Goal: Task Accomplishment & Management: Manage account settings

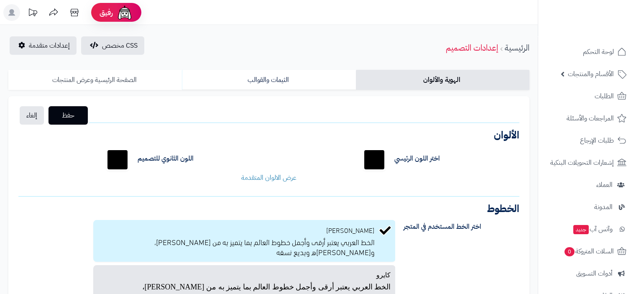
click at [123, 85] on link "الصفحة الرئيسية وعرض المنتجات" at bounding box center [95, 80] width 174 height 20
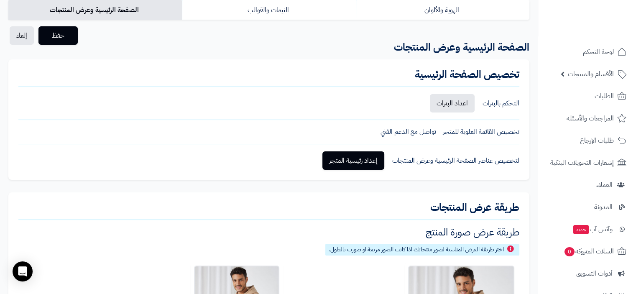
scroll to position [82, 0]
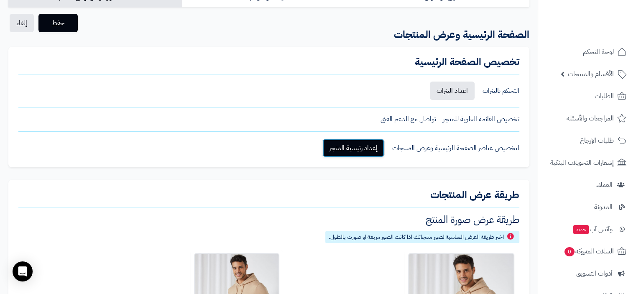
click at [339, 145] on link "إعداد رئيسية المتجر" at bounding box center [354, 148] width 62 height 18
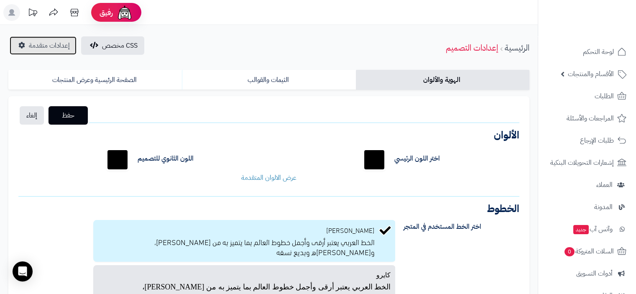
click at [48, 41] on span "إعدادات متقدمة" at bounding box center [49, 46] width 41 height 10
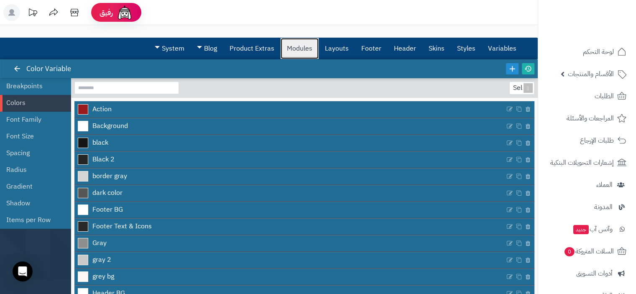
click at [304, 51] on link "Modules" at bounding box center [300, 48] width 38 height 21
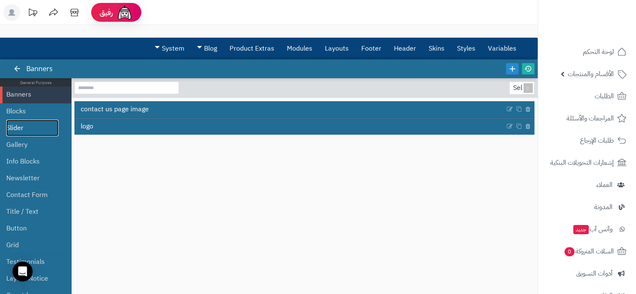
click at [40, 126] on link "Slider" at bounding box center [32, 128] width 52 height 17
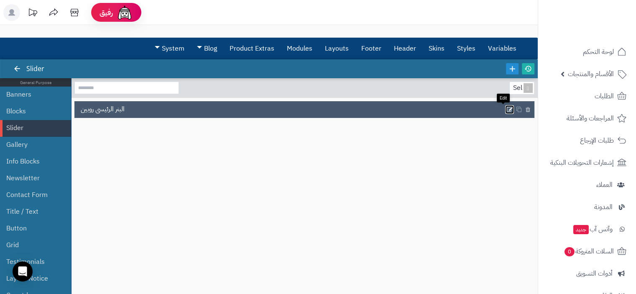
click at [507, 108] on icon at bounding box center [510, 109] width 7 height 7
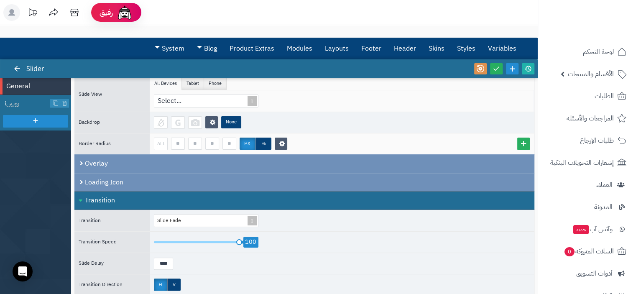
scroll to position [235, 0]
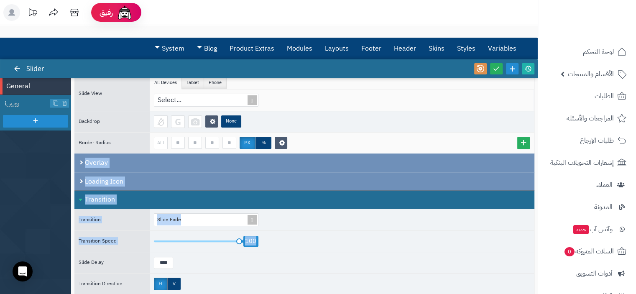
drag, startPoint x: 398, startPoint y: 155, endPoint x: 396, endPoint y: 229, distance: 74.5
click at [396, 229] on div "**********" at bounding box center [304, 98] width 460 height 505
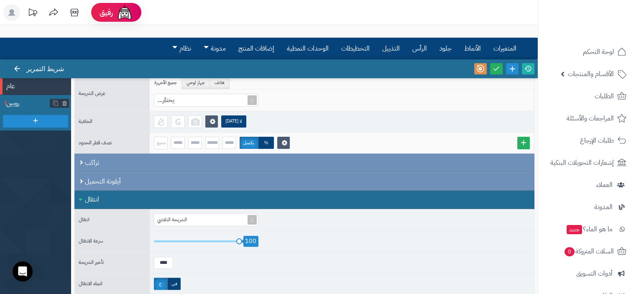
click at [23, 107] on span "روبين" at bounding box center [28, 104] width 44 height 10
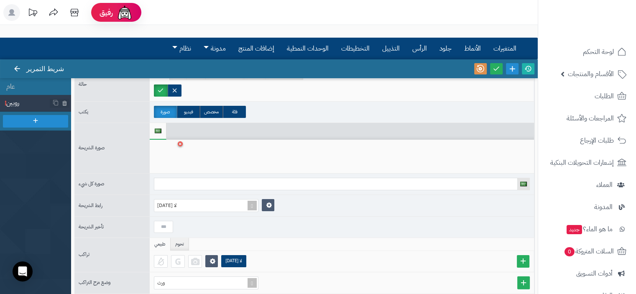
scroll to position [0, 0]
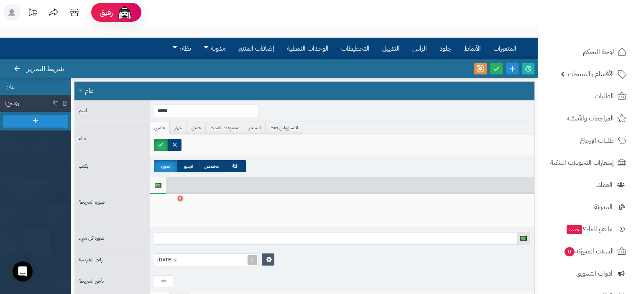
click at [499, 95] on div "عام" at bounding box center [304, 91] width 460 height 19
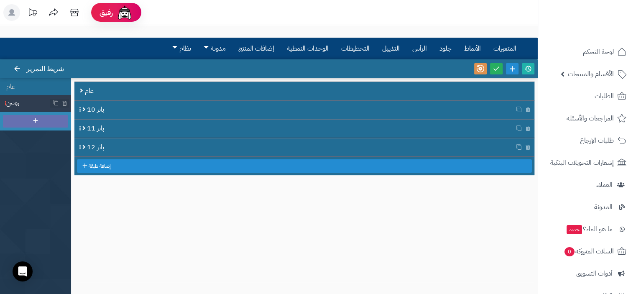
click at [40, 123] on div at bounding box center [35, 121] width 65 height 13
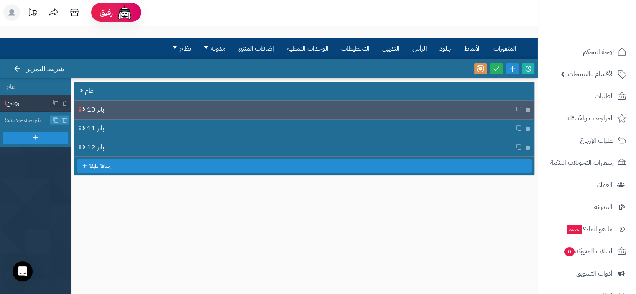
click at [94, 105] on font "بانر 10" at bounding box center [95, 110] width 17 height 10
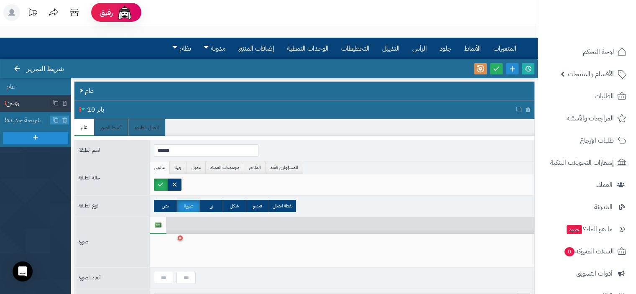
click at [94, 105] on font "بانر 10" at bounding box center [95, 110] width 17 height 10
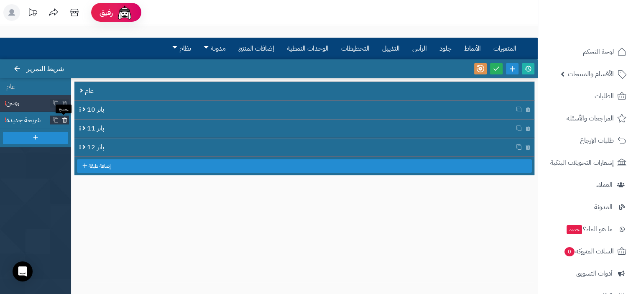
click at [63, 118] on icon at bounding box center [64, 120] width 5 height 7
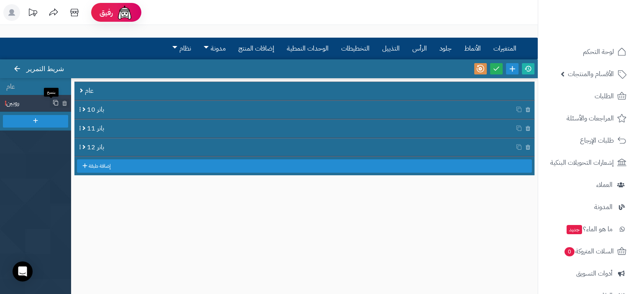
click at [54, 104] on icon at bounding box center [56, 103] width 6 height 6
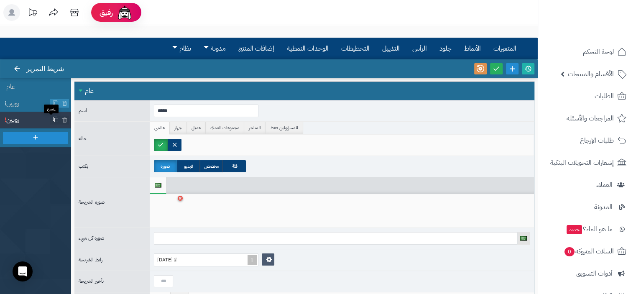
click at [54, 121] on icon at bounding box center [56, 120] width 6 height 6
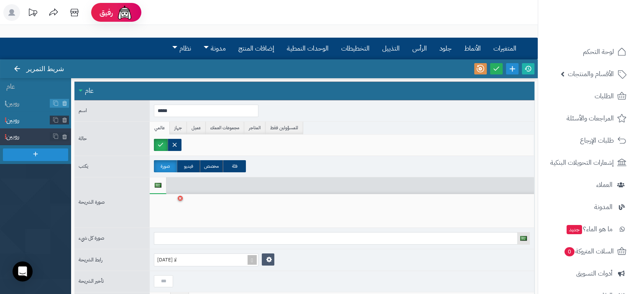
click at [25, 124] on span "روبين" at bounding box center [28, 120] width 44 height 10
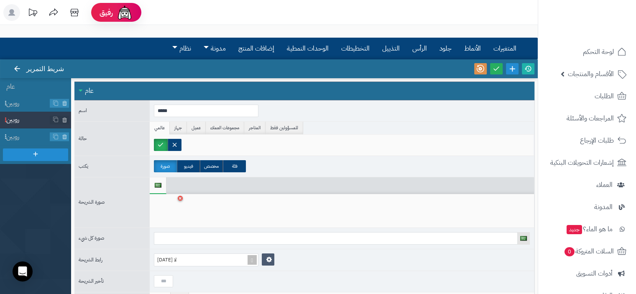
click at [90, 94] on font "عام" at bounding box center [89, 91] width 9 height 10
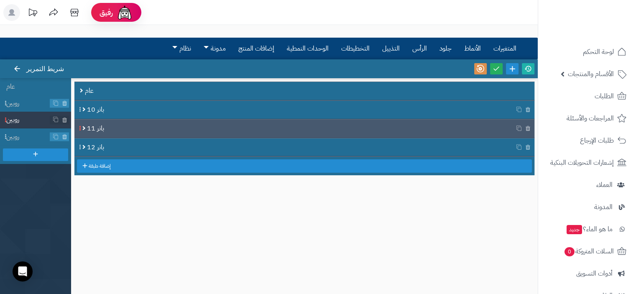
click at [80, 130] on span at bounding box center [80, 129] width 6 height 18
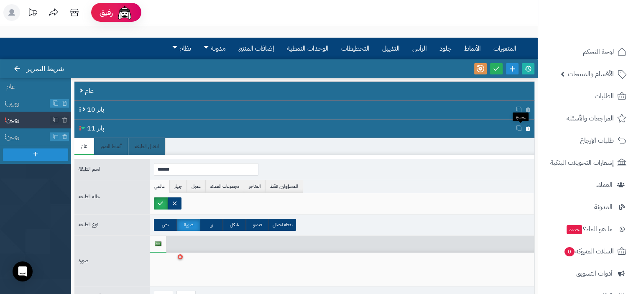
click at [526, 127] on icon at bounding box center [528, 128] width 5 height 7
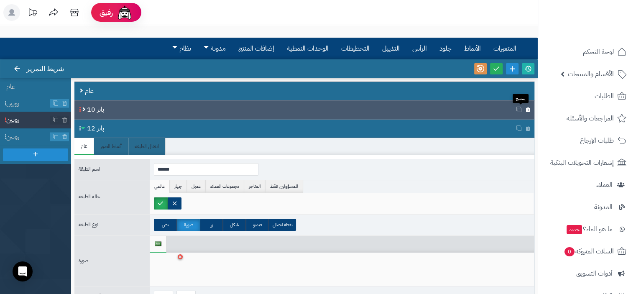
click at [526, 108] on icon at bounding box center [528, 109] width 5 height 7
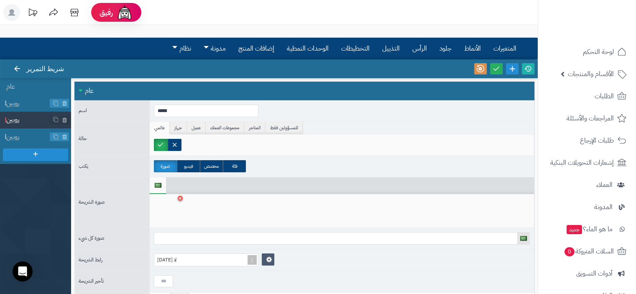
click at [123, 89] on div "عام" at bounding box center [304, 91] width 460 height 19
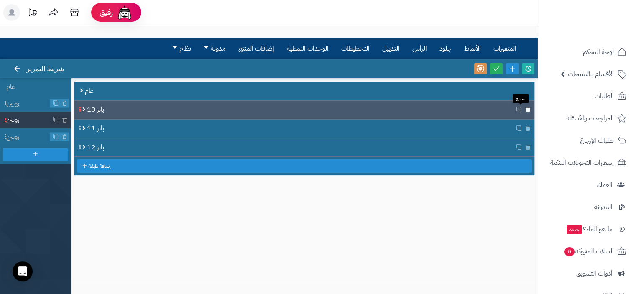
click at [526, 107] on icon at bounding box center [528, 109] width 5 height 7
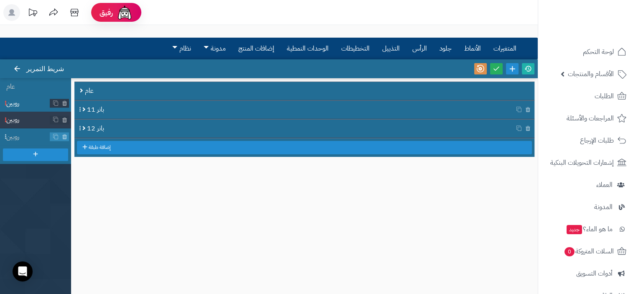
click at [21, 99] on span "روبين" at bounding box center [28, 104] width 44 height 10
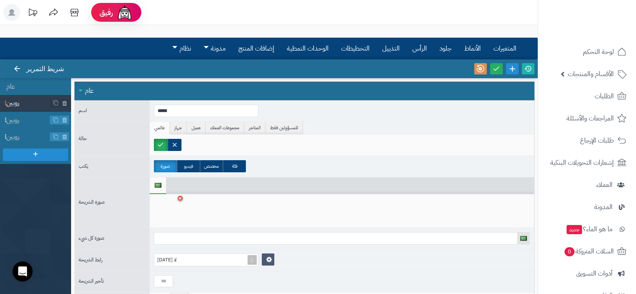
click at [84, 83] on div "عام" at bounding box center [304, 91] width 460 height 19
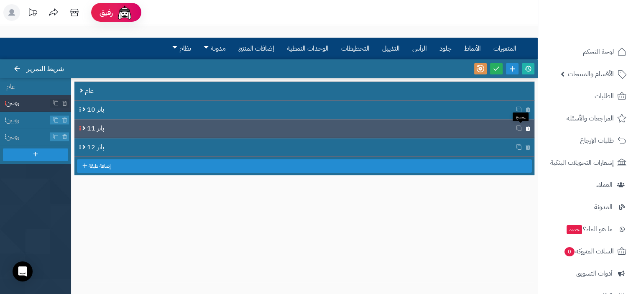
click at [526, 126] on icon at bounding box center [528, 128] width 5 height 7
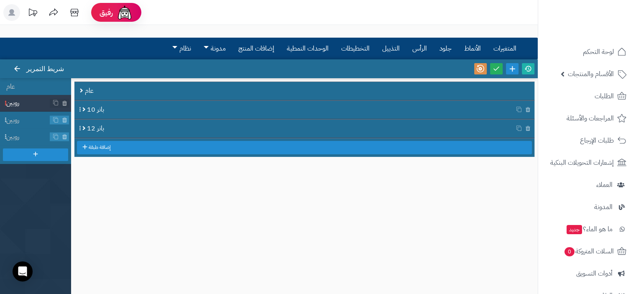
click at [526, 126] on icon at bounding box center [528, 128] width 5 height 7
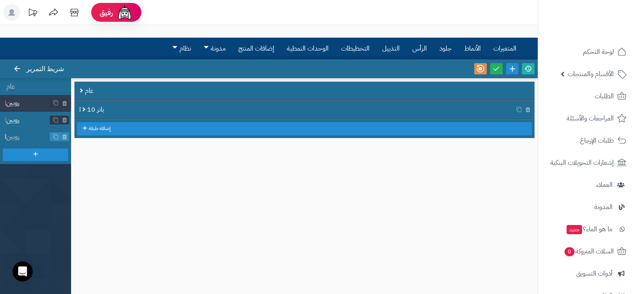
click at [20, 125] on li "روبين" at bounding box center [35, 120] width 71 height 17
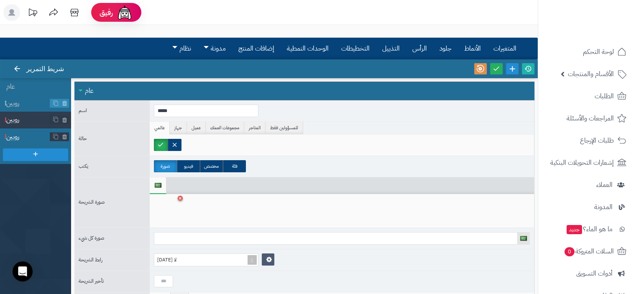
click at [20, 132] on span "روبين" at bounding box center [28, 137] width 44 height 10
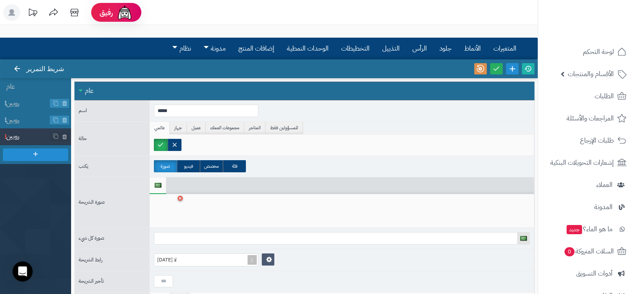
click at [92, 90] on font "عام" at bounding box center [89, 91] width 9 height 10
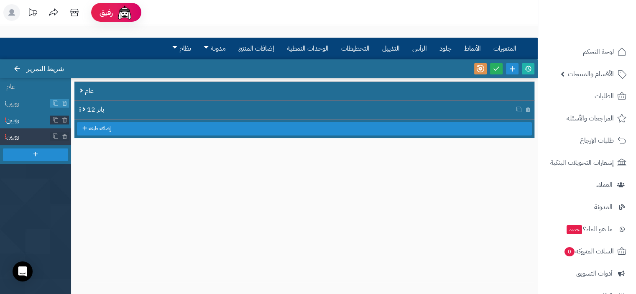
click at [17, 118] on font "روبين" at bounding box center [12, 120] width 13 height 10
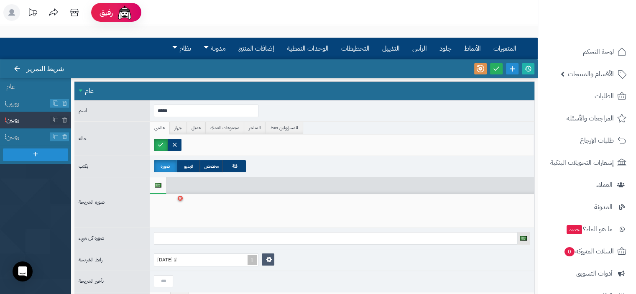
click at [190, 86] on div "عام" at bounding box center [304, 91] width 460 height 19
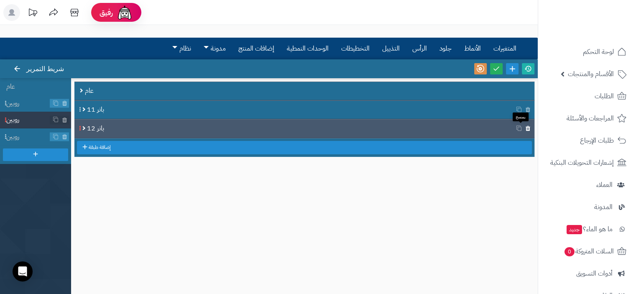
click at [526, 127] on icon at bounding box center [528, 128] width 5 height 7
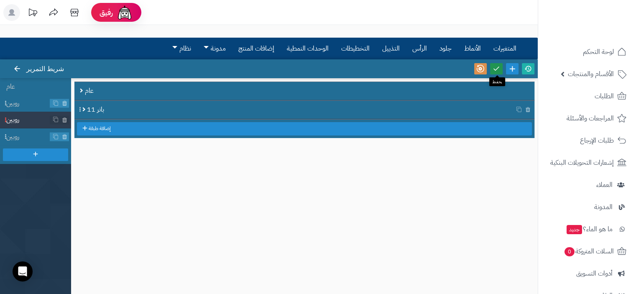
click at [495, 65] on icon at bounding box center [497, 69] width 8 height 8
click at [532, 68] on link at bounding box center [528, 68] width 13 height 11
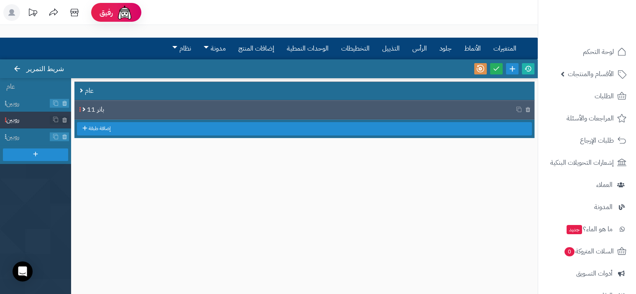
click at [103, 108] on font "بانر 11" at bounding box center [95, 110] width 17 height 10
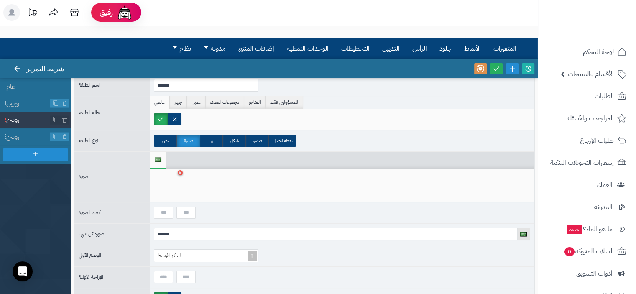
scroll to position [68, 0]
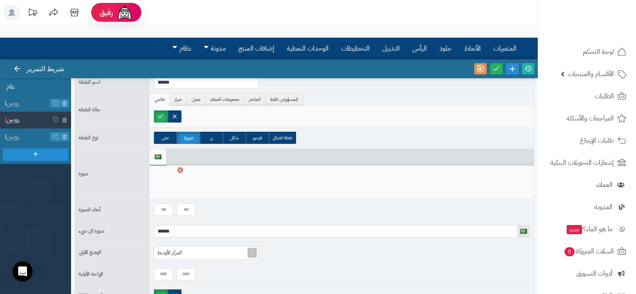
click at [25, 83] on li "عام" at bounding box center [35, 86] width 71 height 17
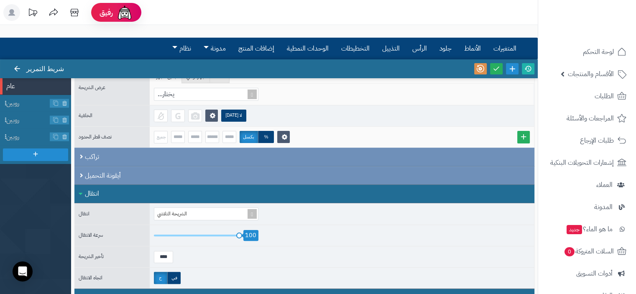
scroll to position [259, 0]
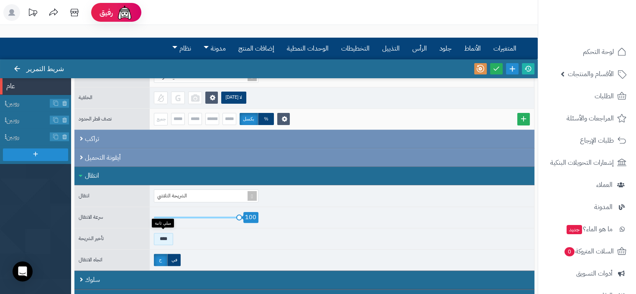
click at [169, 236] on input "****" at bounding box center [163, 239] width 19 height 12
type input "****"
click at [500, 69] on link at bounding box center [496, 68] width 13 height 11
click at [530, 70] on icon at bounding box center [529, 69] width 8 height 8
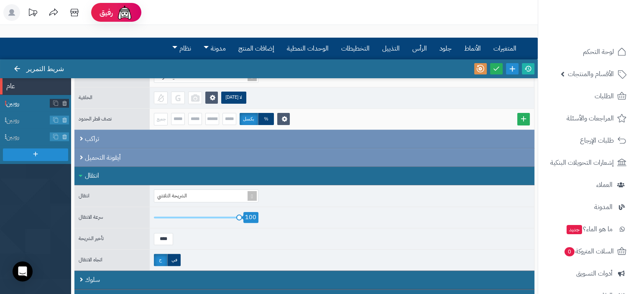
click at [22, 99] on span "روبين" at bounding box center [28, 104] width 44 height 10
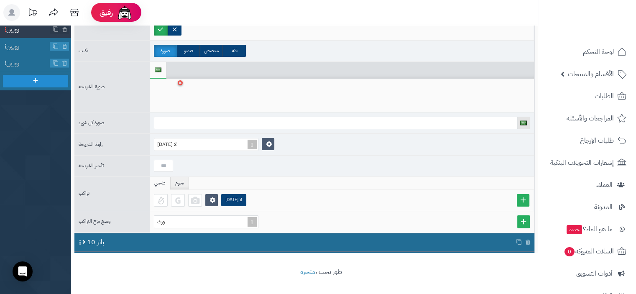
scroll to position [60, 0]
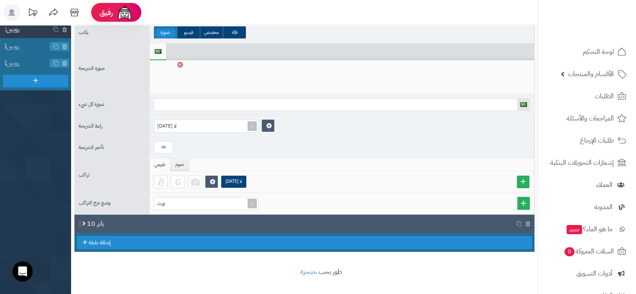
click at [107, 219] on div "بانر 10" at bounding box center [304, 224] width 435 height 10
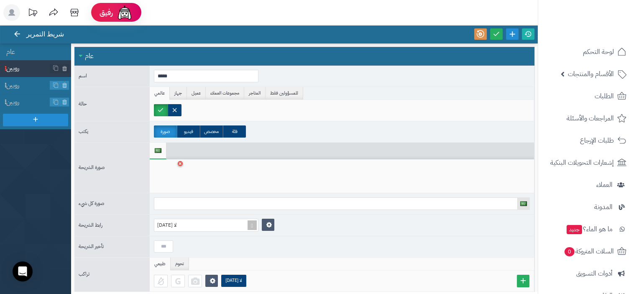
scroll to position [0, 0]
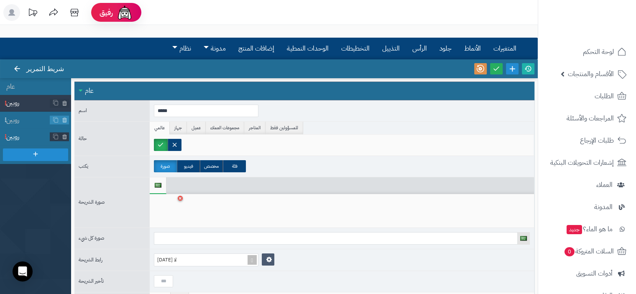
click at [34, 130] on li "روبين" at bounding box center [35, 136] width 71 height 17
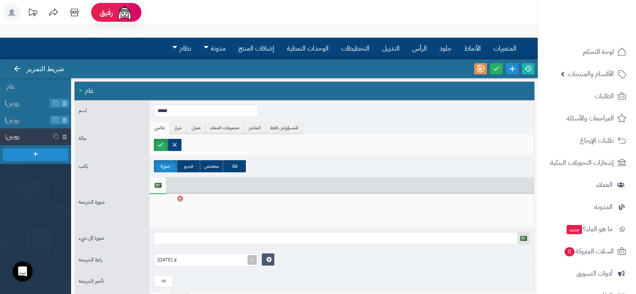
click at [95, 93] on div "عام" at bounding box center [304, 91] width 460 height 19
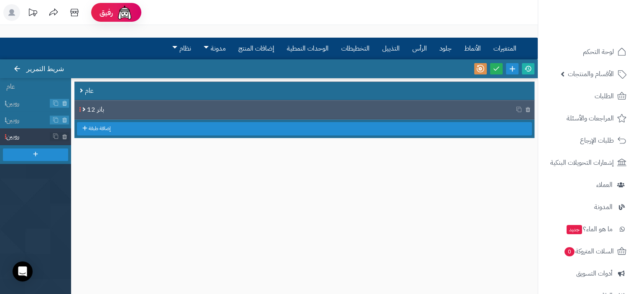
click at [91, 108] on font "بانر 12" at bounding box center [95, 110] width 17 height 10
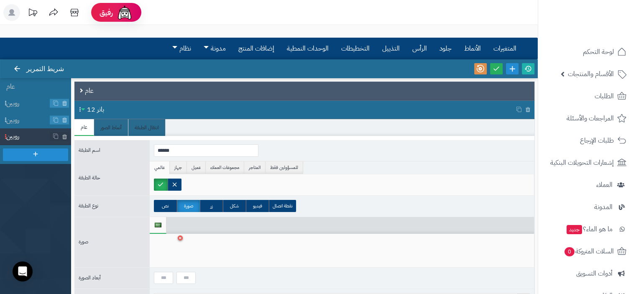
click at [89, 88] on font "عام" at bounding box center [89, 91] width 9 height 10
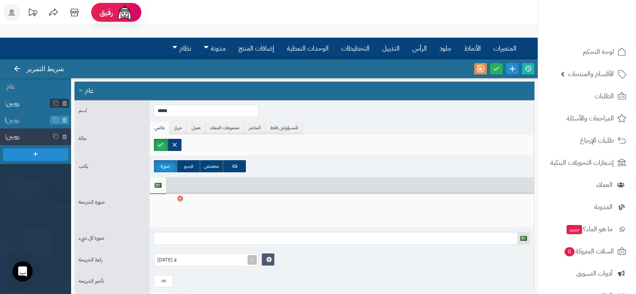
click at [36, 105] on span "روبين" at bounding box center [28, 104] width 44 height 10
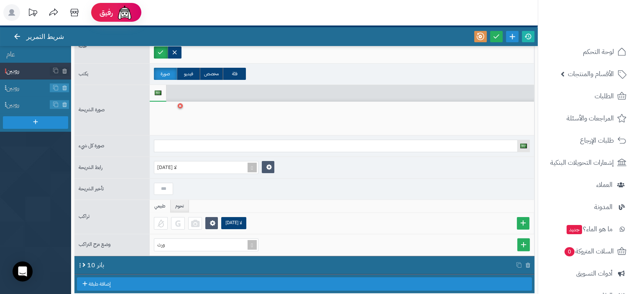
scroll to position [74, 0]
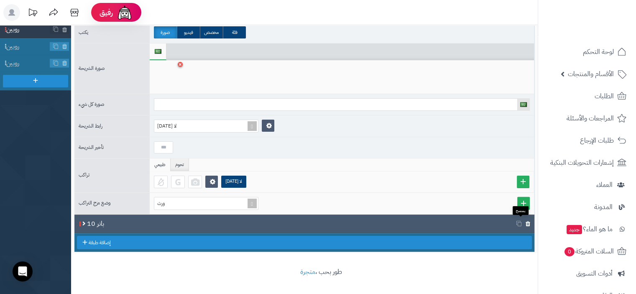
click at [526, 220] on icon at bounding box center [528, 223] width 5 height 7
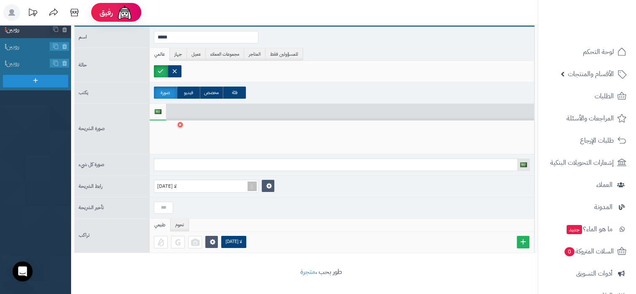
scroll to position [0, 0]
click at [30, 49] on span "روبين" at bounding box center [28, 47] width 44 height 10
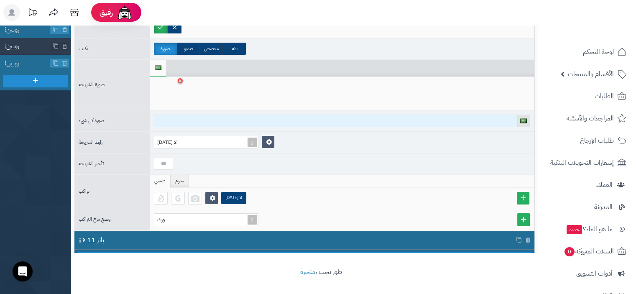
scroll to position [60, 0]
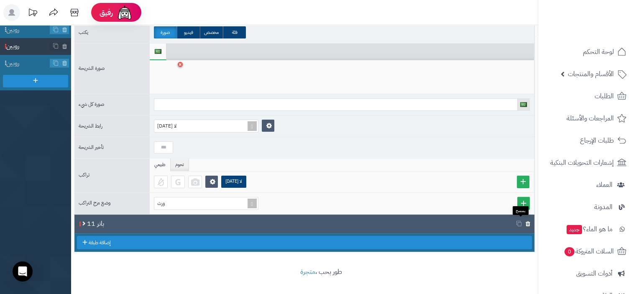
click at [526, 222] on icon at bounding box center [528, 223] width 5 height 7
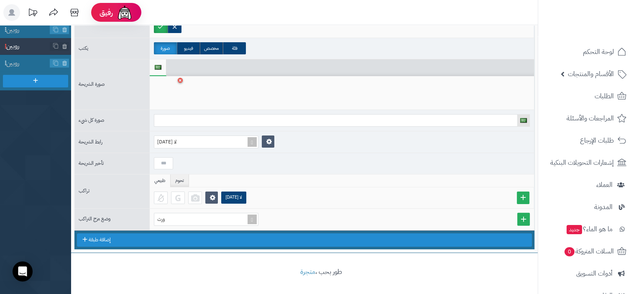
scroll to position [42, 0]
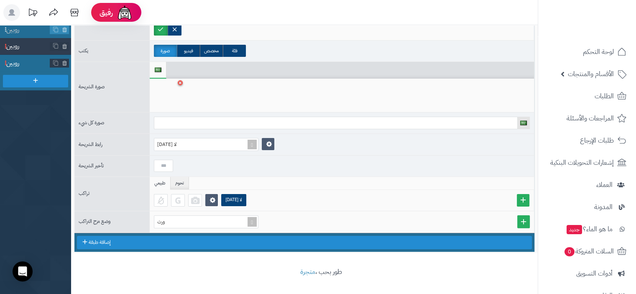
click at [9, 65] on font "روبين" at bounding box center [12, 63] width 13 height 10
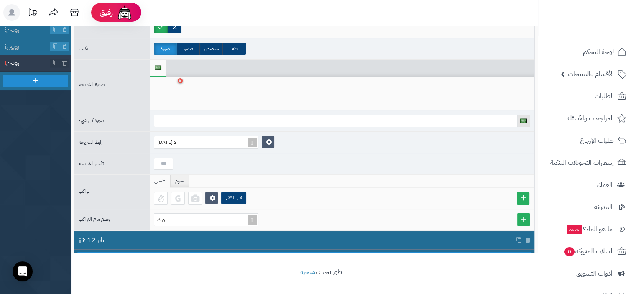
scroll to position [60, 0]
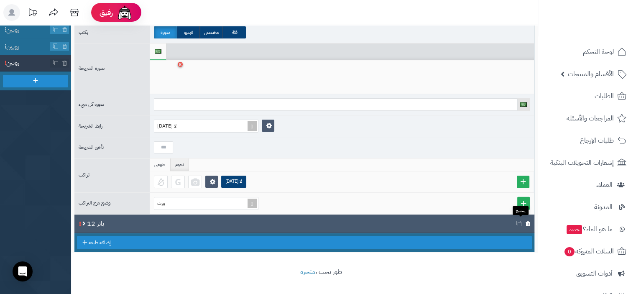
click at [526, 222] on icon at bounding box center [528, 223] width 5 height 7
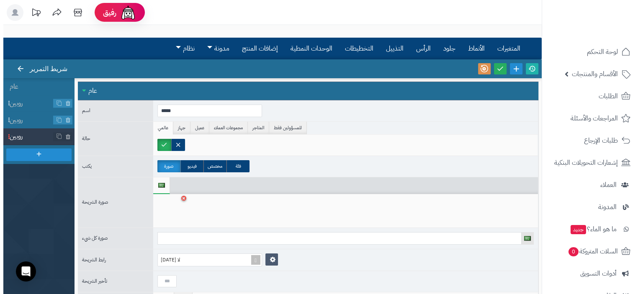
scroll to position [0, 0]
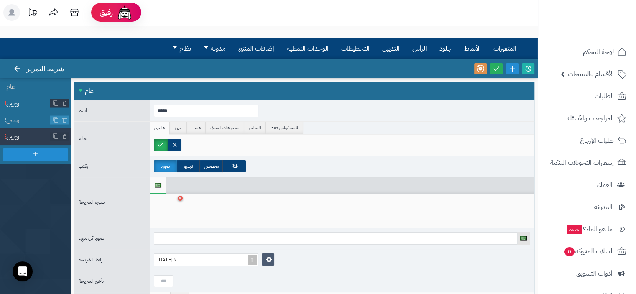
click at [24, 106] on span "روبين" at bounding box center [28, 104] width 44 height 10
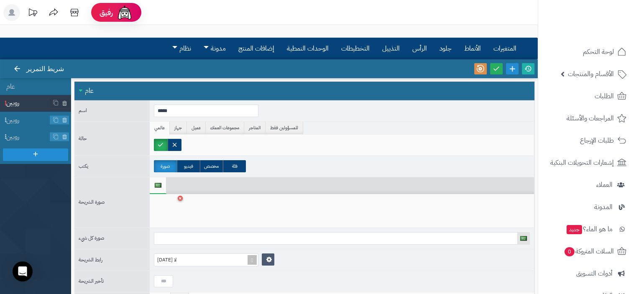
click at [164, 208] on div at bounding box center [167, 210] width 26 height 25
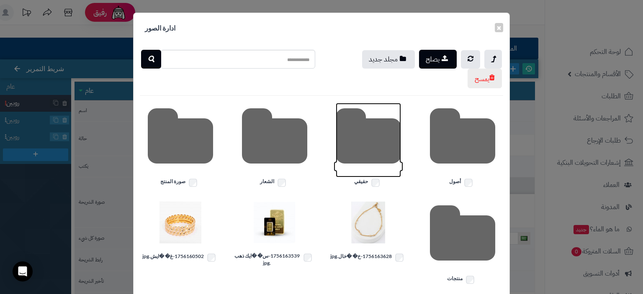
click at [365, 151] on icon at bounding box center [368, 140] width 65 height 74
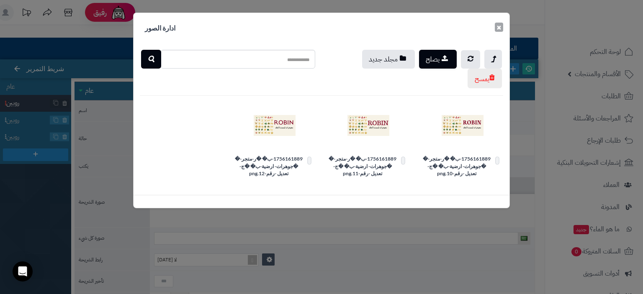
click at [499, 27] on font "×" at bounding box center [498, 27] width 5 height 13
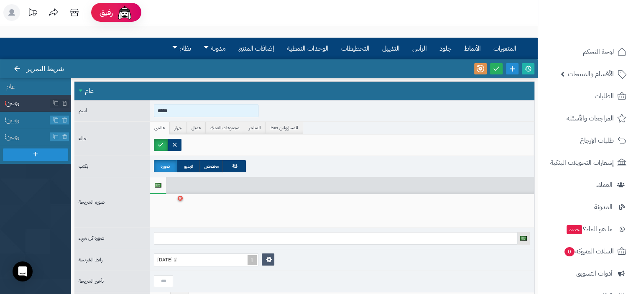
click at [176, 111] on input "*****" at bounding box center [206, 111] width 105 height 13
type input "*"
type input "**********"
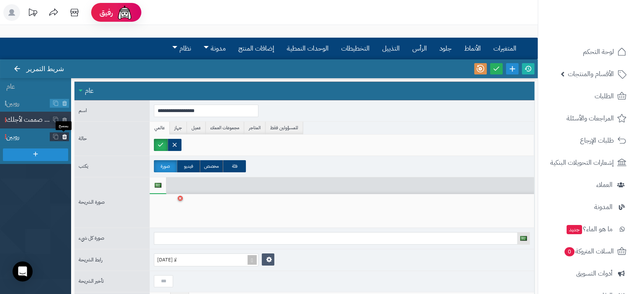
click at [64, 138] on icon at bounding box center [64, 136] width 5 height 7
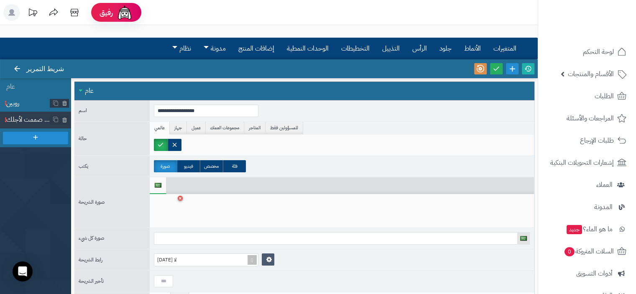
click at [23, 103] on span "روبين" at bounding box center [28, 104] width 44 height 10
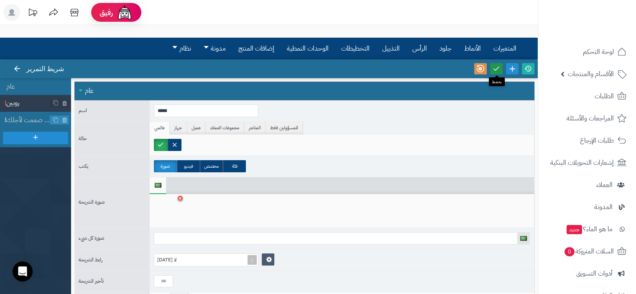
click at [498, 70] on icon at bounding box center [497, 69] width 8 height 8
click at [533, 70] on link at bounding box center [528, 68] width 13 height 11
click at [30, 112] on li "مجهورات صممت لأجلك" at bounding box center [35, 120] width 71 height 17
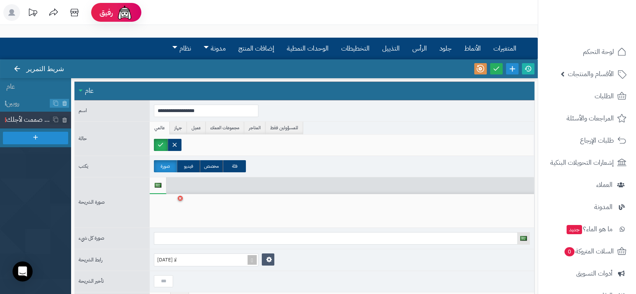
click at [166, 209] on div at bounding box center [167, 210] width 26 height 25
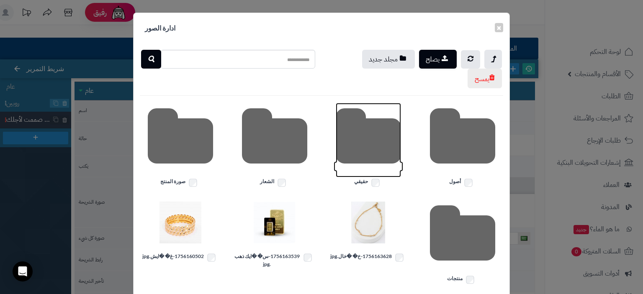
click at [368, 159] on icon at bounding box center [368, 140] width 65 height 74
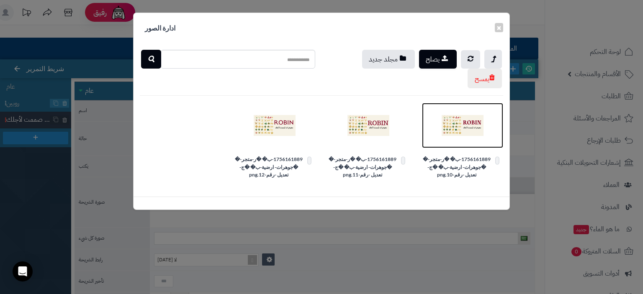
click at [459, 132] on img at bounding box center [462, 126] width 42 height 42
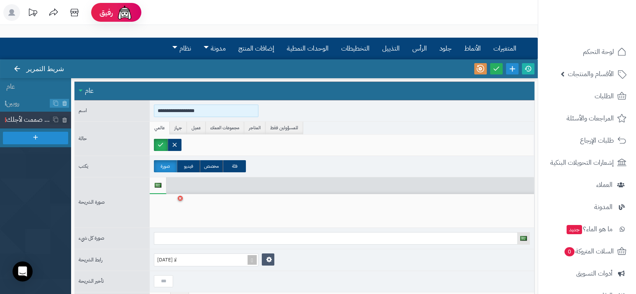
click at [213, 115] on input "**********" at bounding box center [206, 111] width 105 height 13
type input "**********"
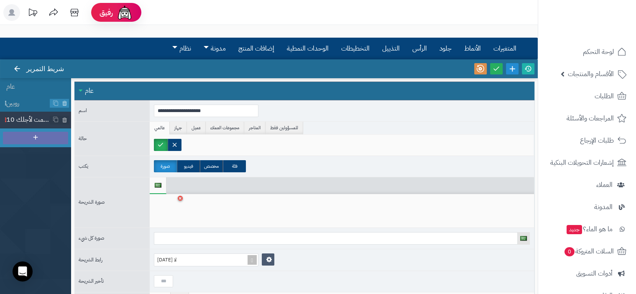
click at [20, 137] on div at bounding box center [35, 138] width 65 height 13
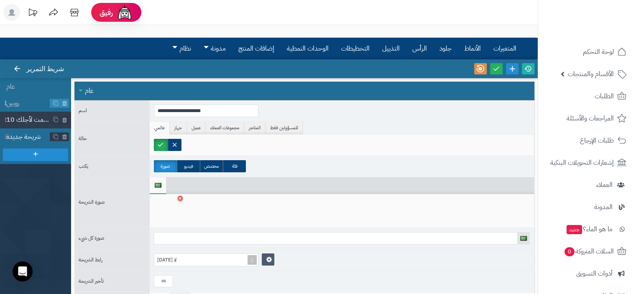
click at [32, 128] on li "شريحة جديدة" at bounding box center [35, 136] width 71 height 17
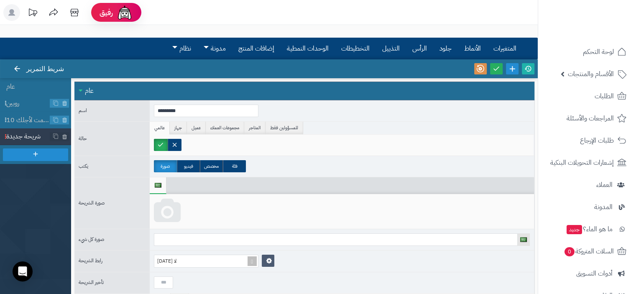
click at [172, 204] on icon at bounding box center [167, 211] width 27 height 25
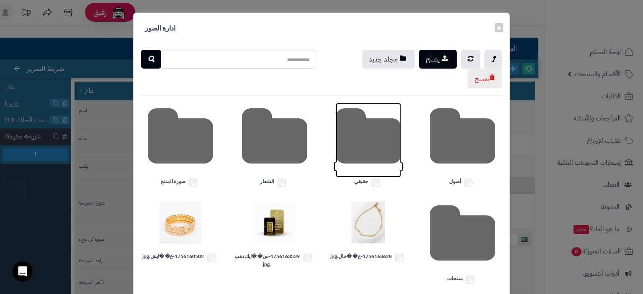
click at [372, 143] on icon at bounding box center [368, 140] width 65 height 74
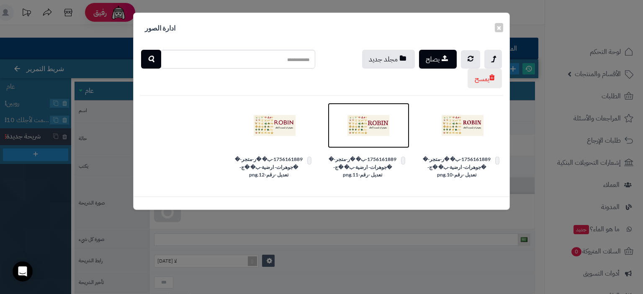
click at [375, 138] on img at bounding box center [368, 126] width 42 height 42
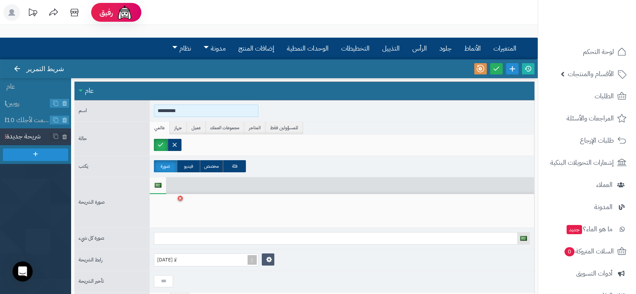
click at [195, 110] on input "*********" at bounding box center [206, 111] width 105 height 13
type input "******"
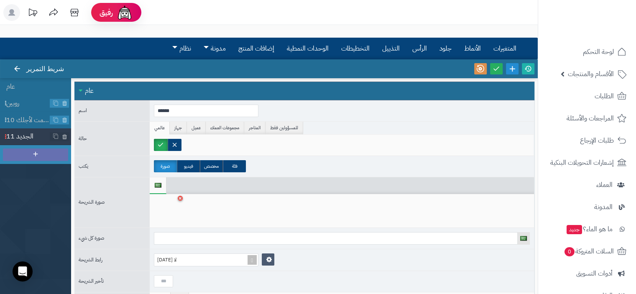
click at [26, 156] on div at bounding box center [35, 155] width 65 height 13
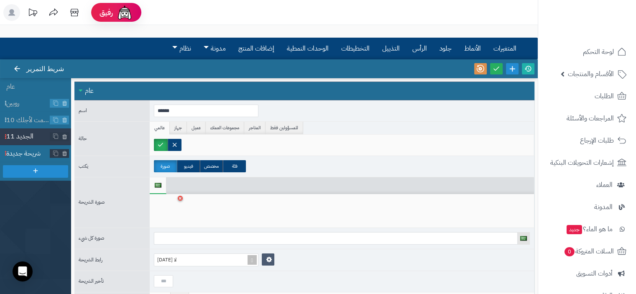
click at [28, 153] on font "شريحة جديدة" at bounding box center [23, 154] width 34 height 10
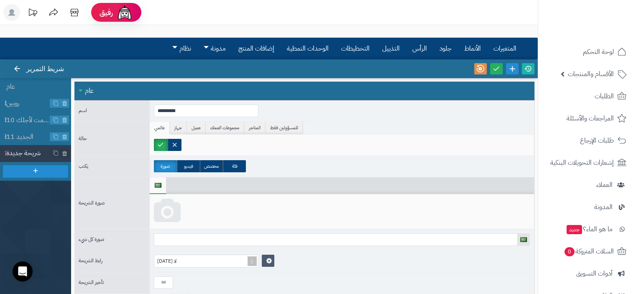
click at [161, 207] on icon at bounding box center [167, 211] width 27 height 25
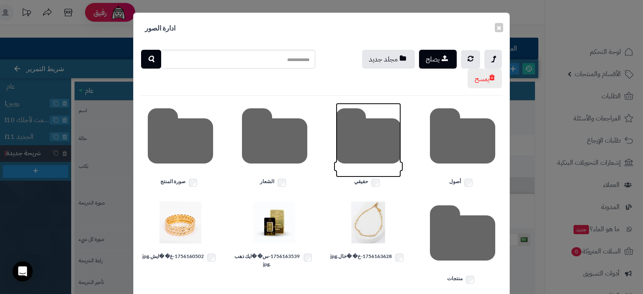
click at [370, 147] on icon at bounding box center [368, 140] width 65 height 74
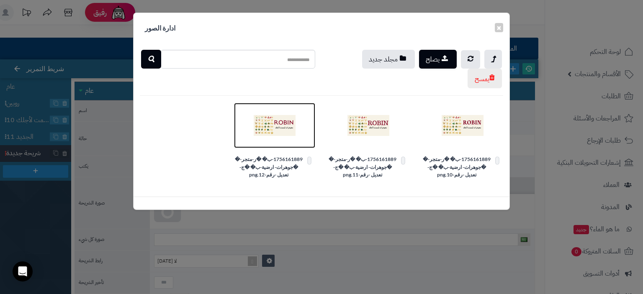
click at [278, 131] on img at bounding box center [275, 126] width 42 height 42
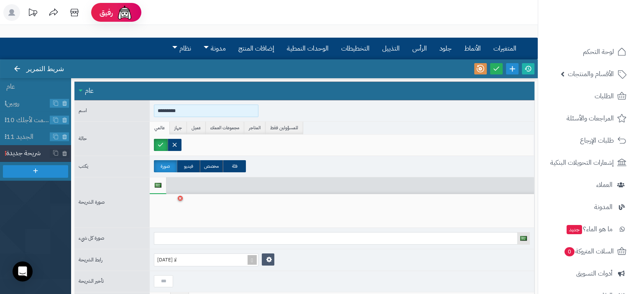
click at [185, 109] on input "*********" at bounding box center [206, 111] width 105 height 13
type input "******"
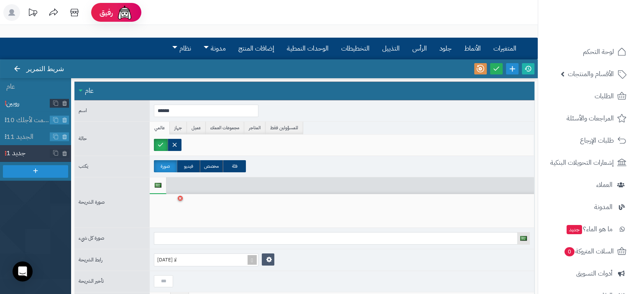
click at [21, 103] on span "روبين" at bounding box center [28, 104] width 44 height 10
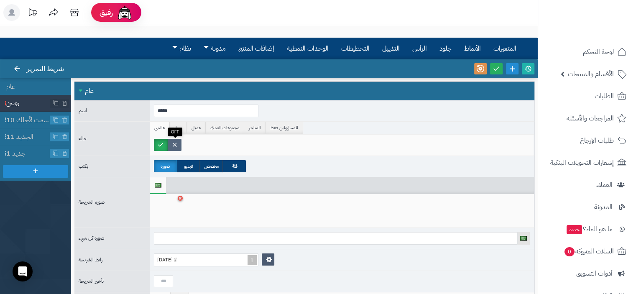
click at [177, 147] on label at bounding box center [175, 145] width 14 height 12
click at [497, 72] on link at bounding box center [496, 68] width 13 height 11
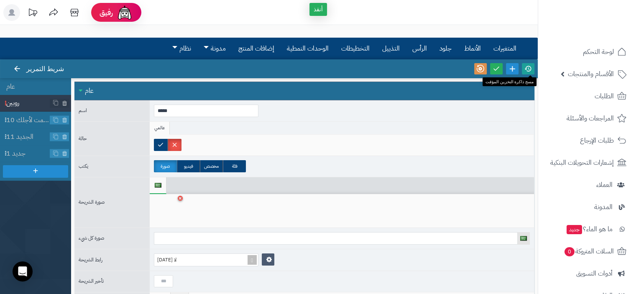
click at [529, 69] on icon at bounding box center [529, 69] width 8 height 8
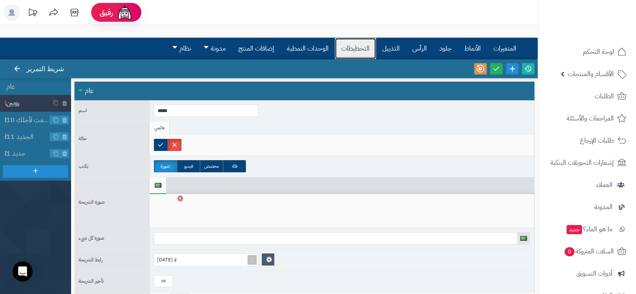
click at [364, 46] on font "التخطيطات" at bounding box center [355, 49] width 28 height 10
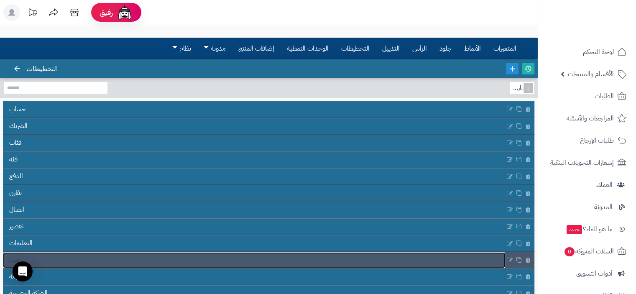
click at [272, 259] on link "بيت" at bounding box center [254, 260] width 503 height 16
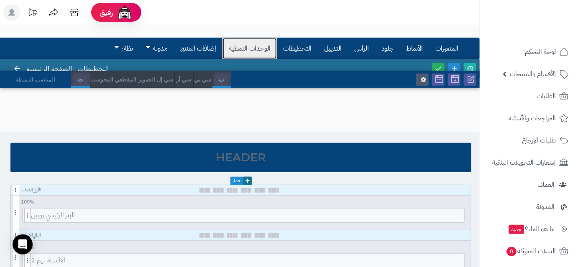
click at [252, 53] on font "الوحدات النمطية" at bounding box center [250, 49] width 42 height 10
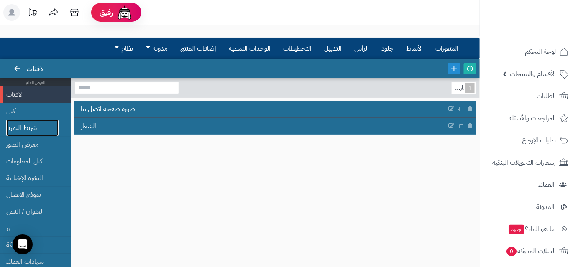
click at [49, 123] on link "شريط التمرير" at bounding box center [32, 128] width 52 height 17
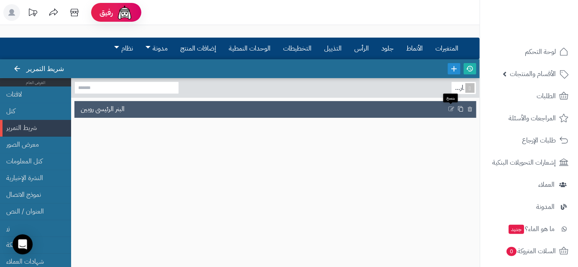
click at [457, 113] on link at bounding box center [461, 109] width 9 height 9
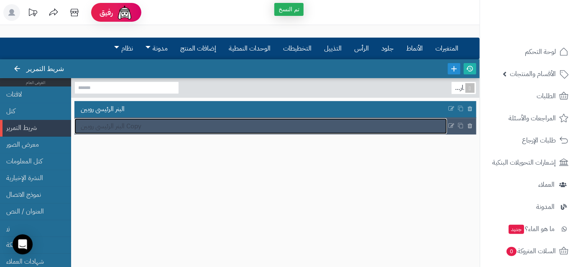
click at [327, 130] on link "البنر الرئيسي روبين Copy" at bounding box center [260, 126] width 373 height 16
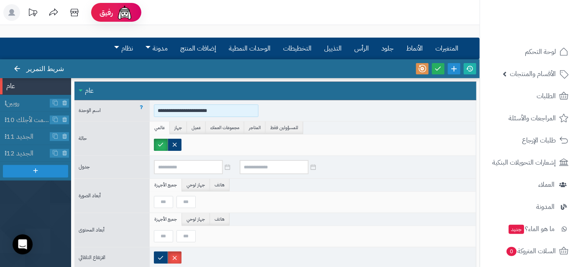
click at [233, 110] on input "**********" at bounding box center [206, 111] width 105 height 13
type input "*"
type input "**********"
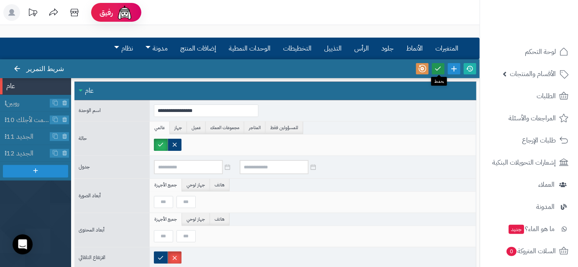
click at [436, 71] on icon at bounding box center [439, 69] width 8 height 8
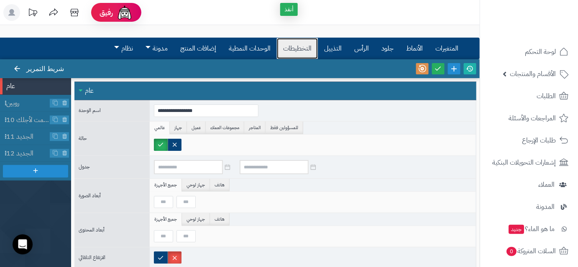
click at [295, 50] on font "التخطيطات" at bounding box center [297, 49] width 28 height 10
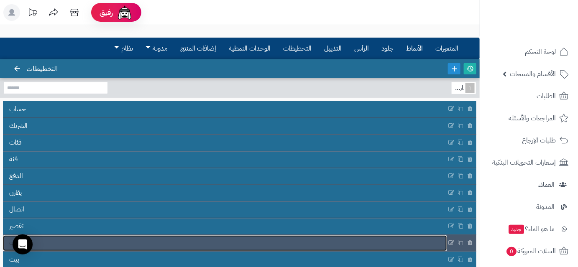
click at [272, 246] on link "التعليمات" at bounding box center [225, 244] width 444 height 16
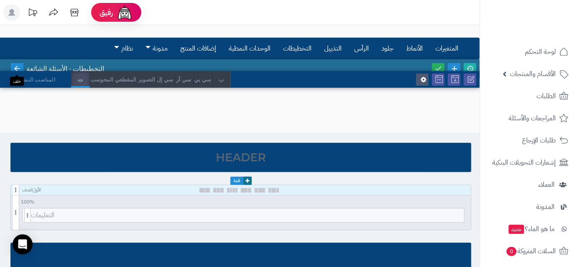
click at [15, 65] on icon at bounding box center [17, 69] width 8 height 8
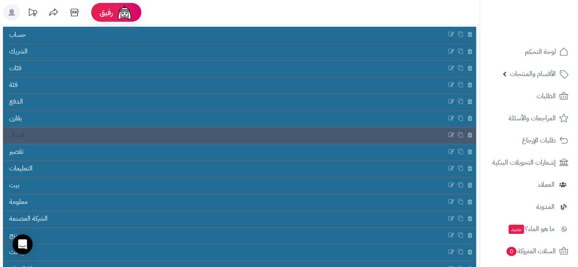
scroll to position [75, 0]
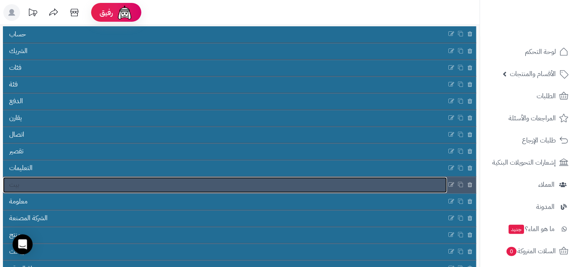
click at [124, 184] on link "بيت" at bounding box center [225, 185] width 444 height 16
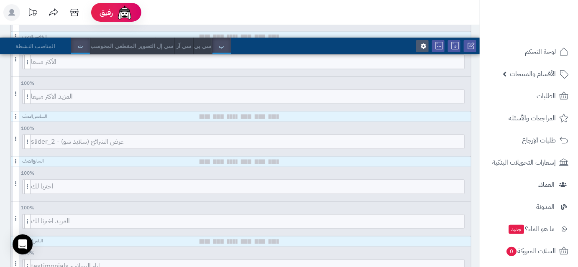
scroll to position [372, 0]
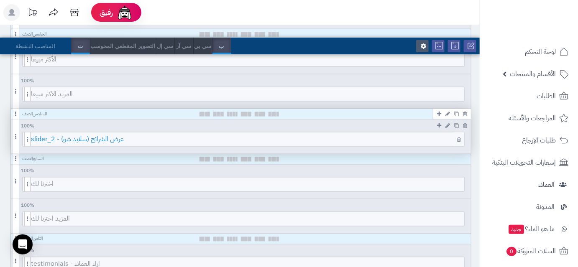
click at [151, 141] on span "عرض الشرائح (سلايد شو) - slider_2" at bounding box center [248, 140] width 434 height 14
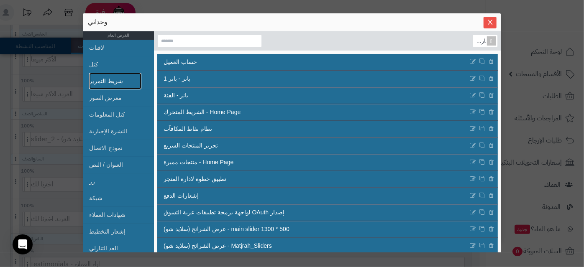
click at [122, 83] on link "شريط التمرير" at bounding box center [115, 81] width 52 height 17
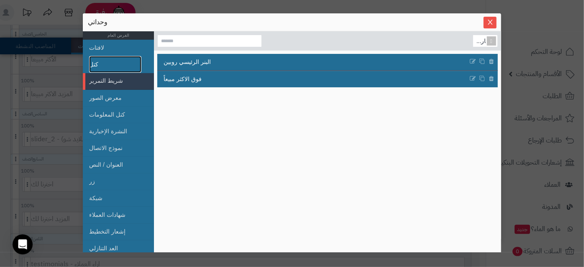
click at [132, 62] on link "كتل" at bounding box center [115, 64] width 52 height 17
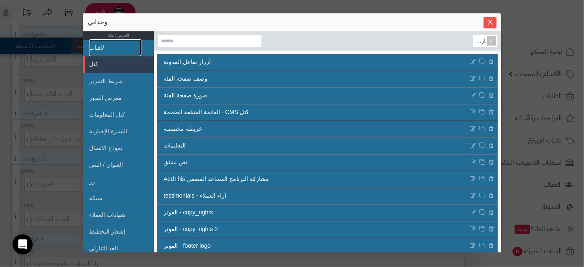
click at [123, 48] on link "لافتات" at bounding box center [115, 47] width 52 height 17
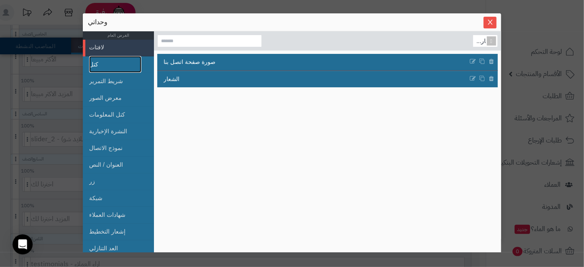
click at [118, 63] on link "كتل" at bounding box center [115, 64] width 52 height 17
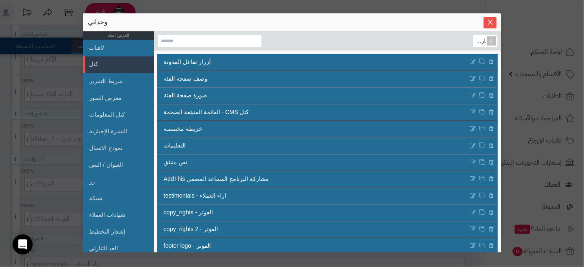
click at [50, 81] on div "سنتينل ستارت وحداتي الغرض العام لافتات كتل شريط التمرير معرض الصور كتل المعلوما…" at bounding box center [292, 133] width 584 height 267
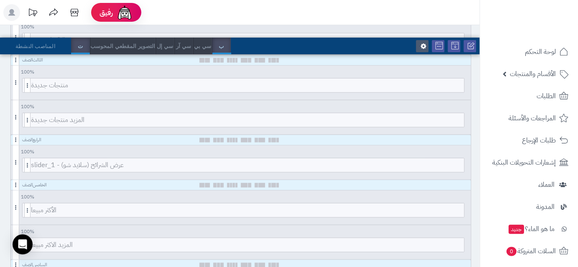
scroll to position [221, 0]
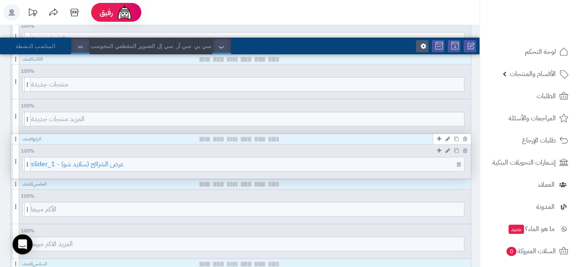
click at [224, 160] on span "عرض الشرائح (سلايد شو) - slider_1" at bounding box center [248, 165] width 434 height 14
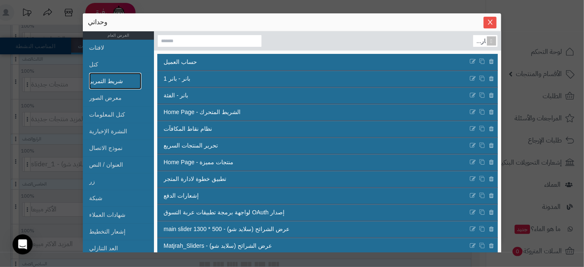
click at [127, 77] on link "شريط التمرير" at bounding box center [115, 81] width 52 height 17
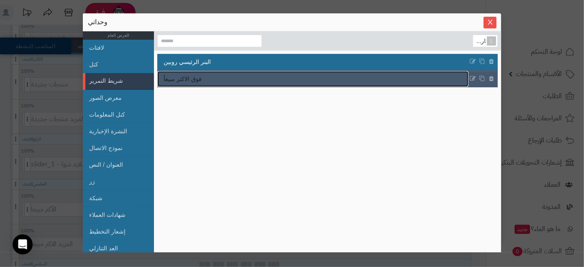
click at [220, 75] on link "فوق الاكثر مبيعاً" at bounding box center [312, 79] width 311 height 16
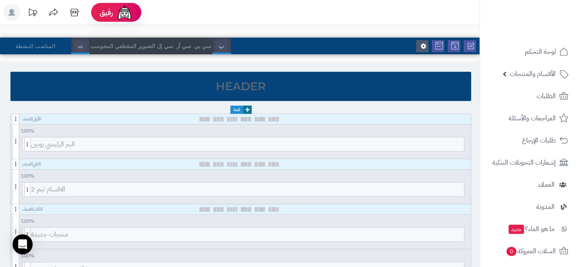
scroll to position [62, 0]
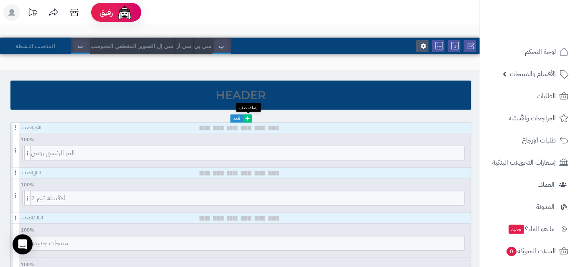
click at [246, 116] on icon at bounding box center [248, 118] width 4 height 5
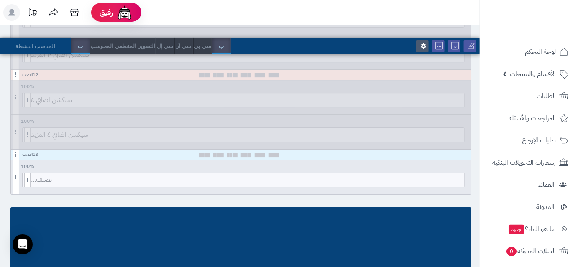
scroll to position [824, 0]
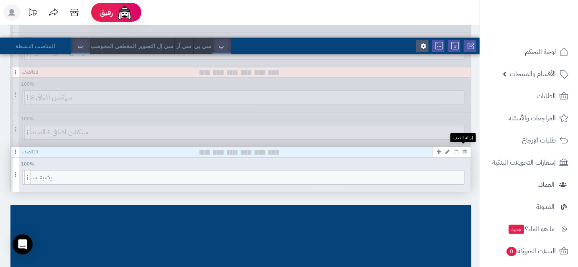
click at [464, 149] on icon at bounding box center [465, 151] width 4 height 5
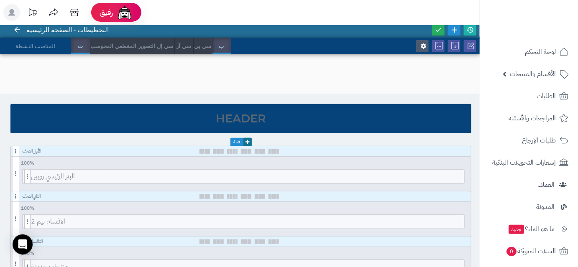
scroll to position [0, 0]
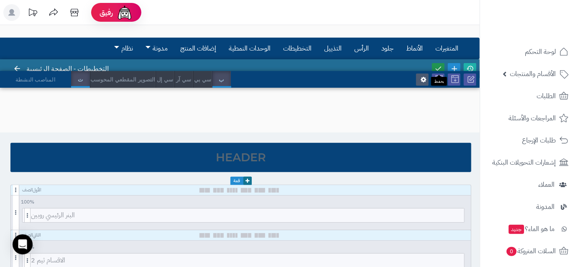
click at [436, 63] on link at bounding box center [438, 68] width 13 height 11
click at [469, 64] on link at bounding box center [470, 68] width 13 height 11
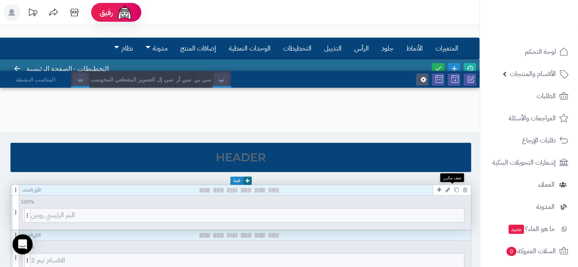
click at [458, 191] on icon at bounding box center [456, 190] width 5 height 5
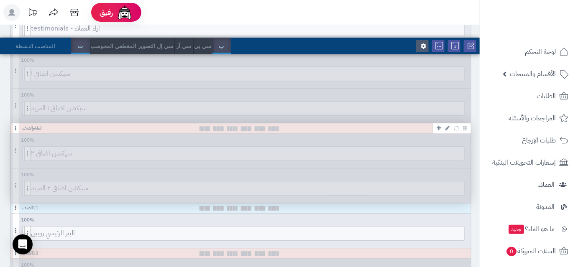
scroll to position [600, 0]
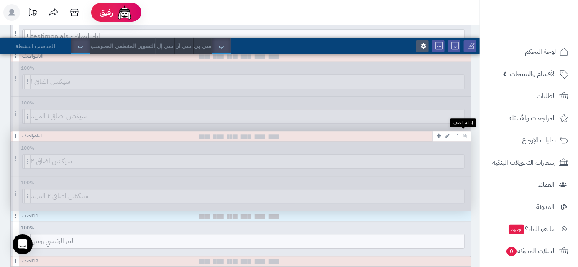
click at [464, 133] on icon at bounding box center [465, 135] width 4 height 5
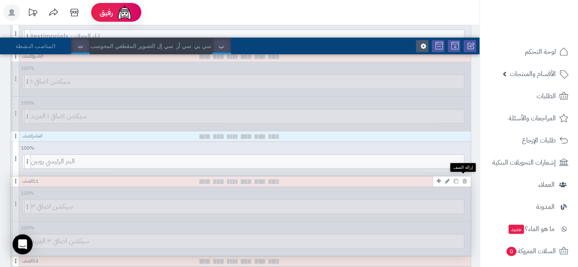
click at [464, 179] on icon at bounding box center [465, 181] width 4 height 5
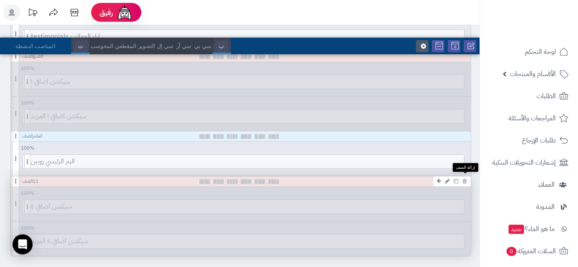
click at [464, 179] on icon at bounding box center [465, 181] width 4 height 5
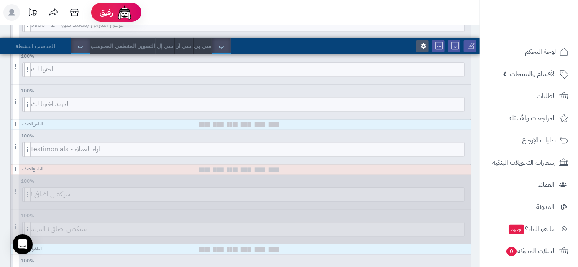
scroll to position [476, 0]
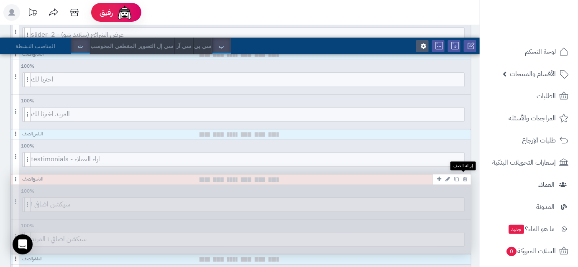
click at [465, 177] on icon at bounding box center [465, 179] width 4 height 5
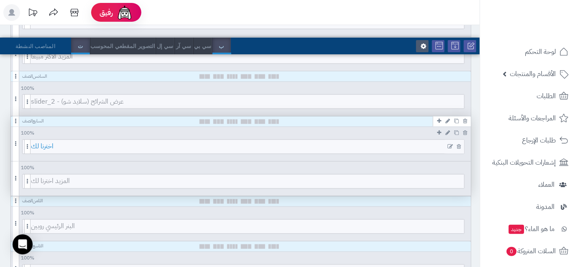
scroll to position [407, 0]
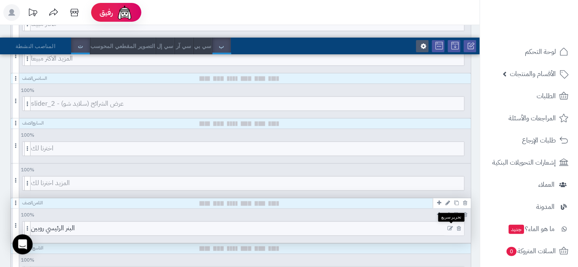
click at [449, 227] on icon at bounding box center [450, 229] width 5 height 6
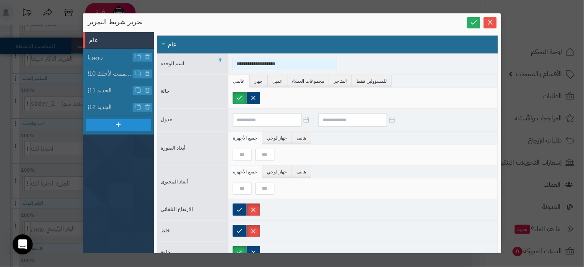
click at [252, 63] on input "**********" at bounding box center [285, 64] width 105 height 13
type input "**********"
click at [480, 23] on link at bounding box center [473, 22] width 13 height 11
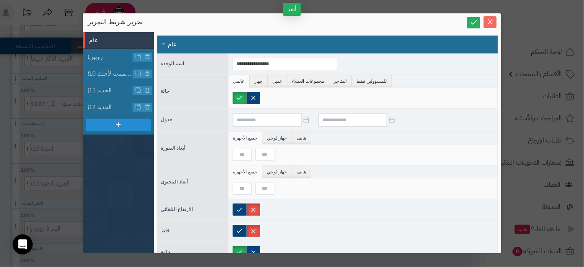
click at [490, 23] on icon "يغلق" at bounding box center [490, 21] width 7 height 7
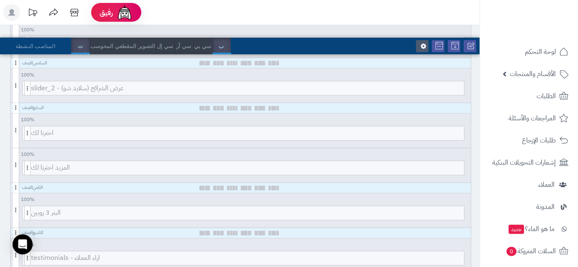
scroll to position [429, 0]
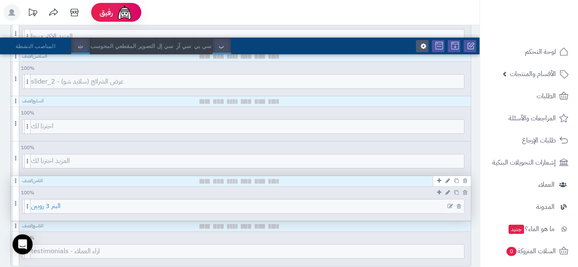
click at [212, 205] on span "البنر 3 روبين" at bounding box center [248, 207] width 434 height 14
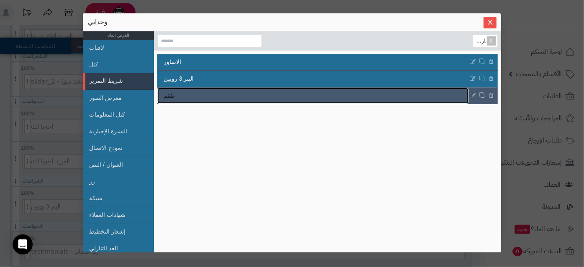
click at [191, 97] on link "طقم" at bounding box center [312, 96] width 311 height 16
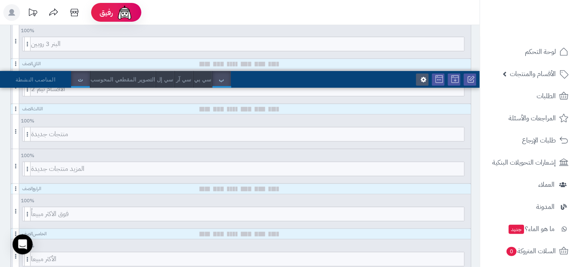
scroll to position [0, 0]
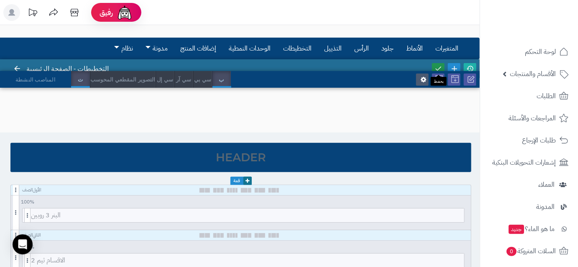
click at [439, 65] on icon at bounding box center [439, 69] width 8 height 8
click at [469, 65] on icon at bounding box center [471, 69] width 8 height 8
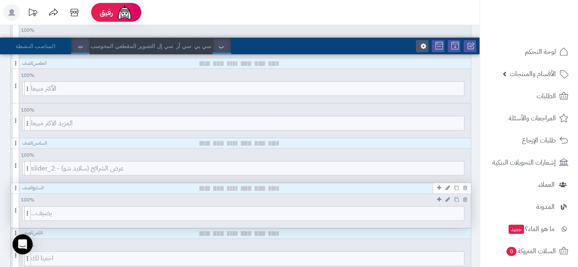
scroll to position [308, 0]
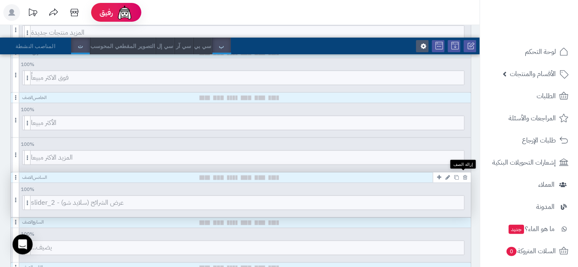
click at [466, 178] on icon at bounding box center [465, 177] width 4 height 5
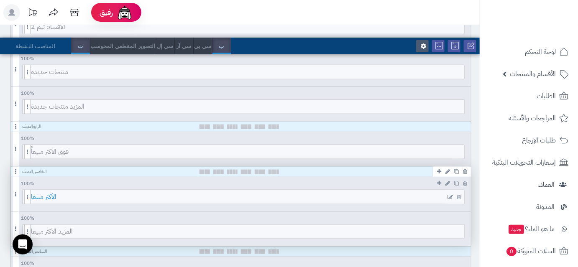
scroll to position [0, 0]
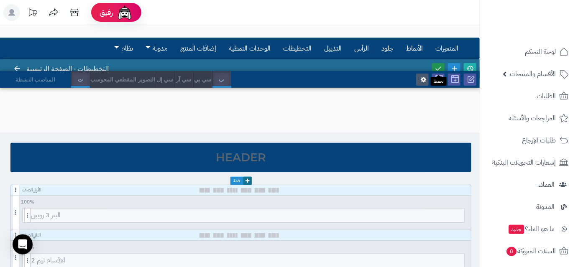
click at [441, 63] on link at bounding box center [438, 68] width 13 height 11
click at [469, 63] on link at bounding box center [470, 68] width 13 height 11
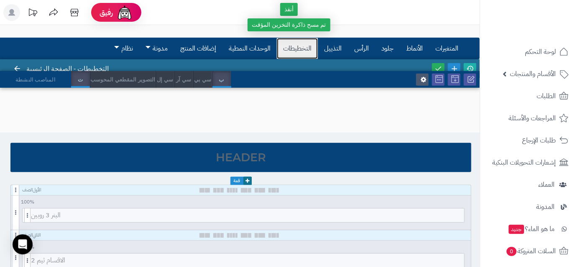
click at [282, 48] on link "التخطيطات" at bounding box center [297, 48] width 41 height 21
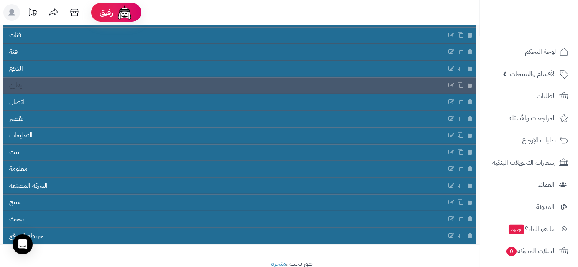
scroll to position [126, 0]
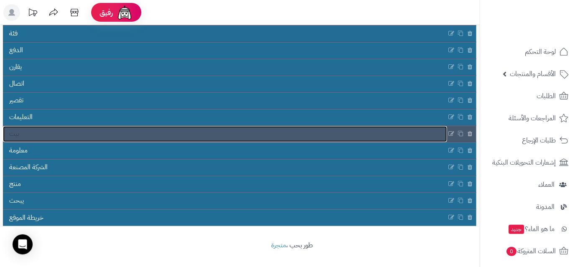
click at [180, 136] on link "بيت" at bounding box center [225, 134] width 444 height 16
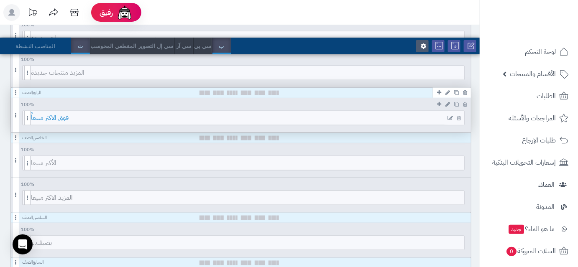
scroll to position [269, 0]
click at [111, 115] on span "فوق الاكثر مبيعاً" at bounding box center [248, 117] width 434 height 14
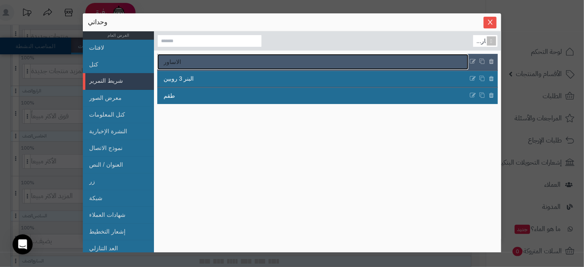
click at [195, 66] on link "الاساور" at bounding box center [312, 62] width 311 height 16
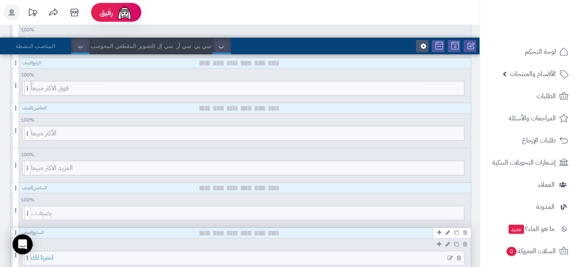
scroll to position [0, 0]
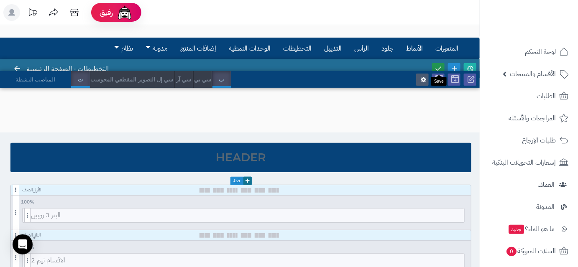
click at [439, 65] on icon at bounding box center [439, 69] width 8 height 8
click at [472, 64] on link at bounding box center [470, 68] width 13 height 11
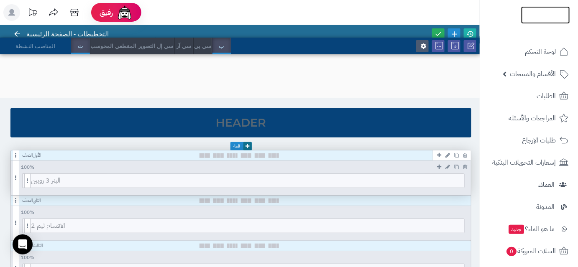
scroll to position [60, 0]
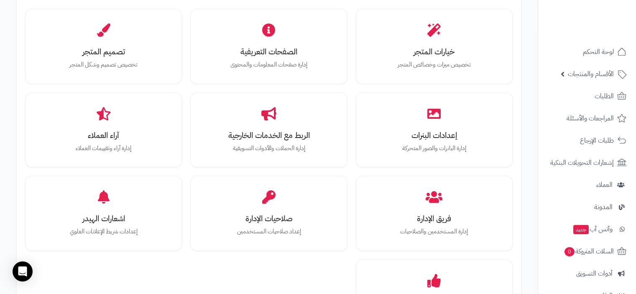
scroll to position [304, 0]
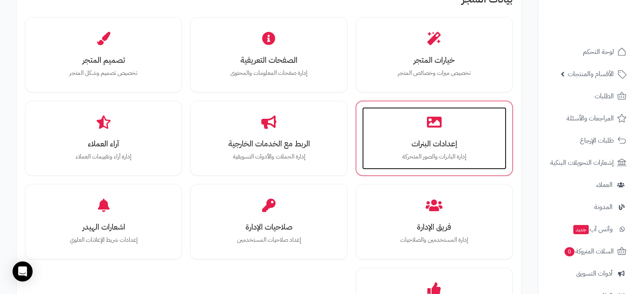
click at [456, 144] on h3 "إعدادات البنرات" at bounding box center [435, 143] width 128 height 9
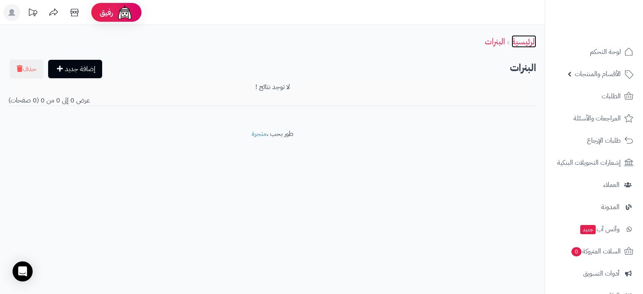
click at [517, 42] on link "الرئيسية" at bounding box center [523, 41] width 25 height 13
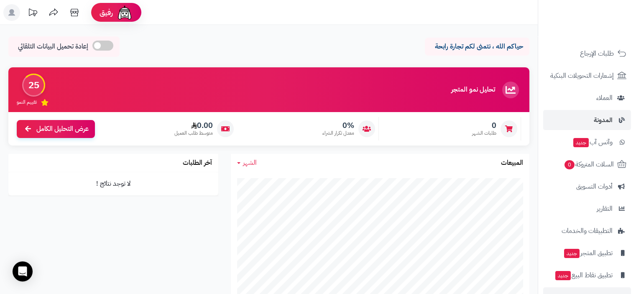
scroll to position [110, 0]
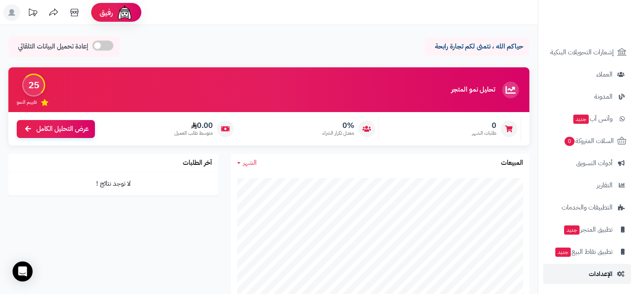
click at [569, 276] on link "الإعدادات" at bounding box center [588, 274] width 88 height 20
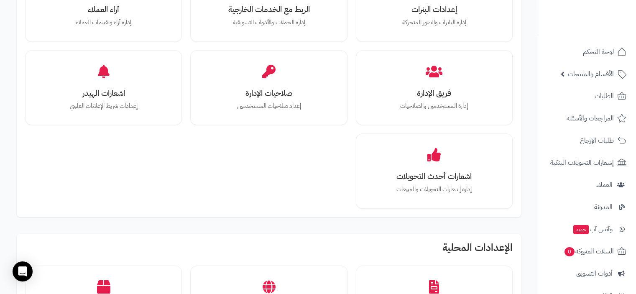
scroll to position [408, 0]
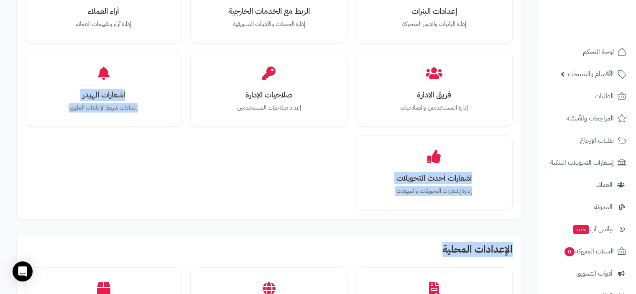
drag, startPoint x: 340, startPoint y: 248, endPoint x: 206, endPoint y: 181, distance: 149.9
click at [206, 181] on div "الإعدادات الاساسية بيانات المتجر إدارة البيانات الأساسية للمتجر وإعداداته الشحن…" at bounding box center [268, 240] width 521 height 1224
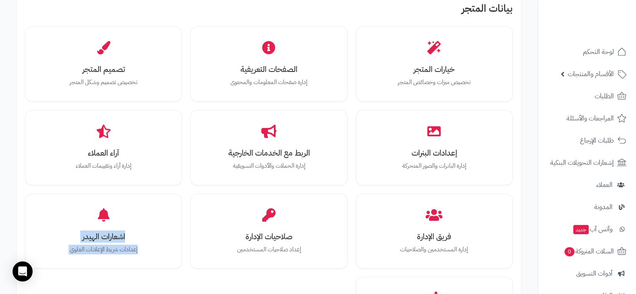
scroll to position [266, 0]
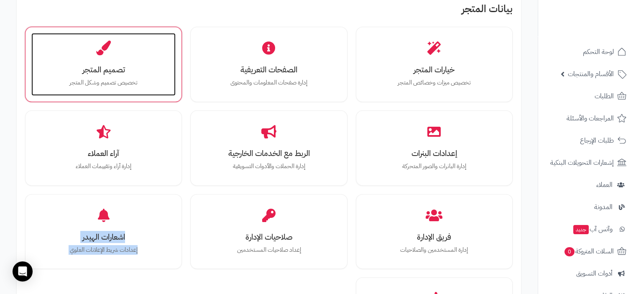
click at [135, 45] on div "تصميم المتجر تخصيص تصميم وشكل المتجر" at bounding box center [103, 64] width 144 height 63
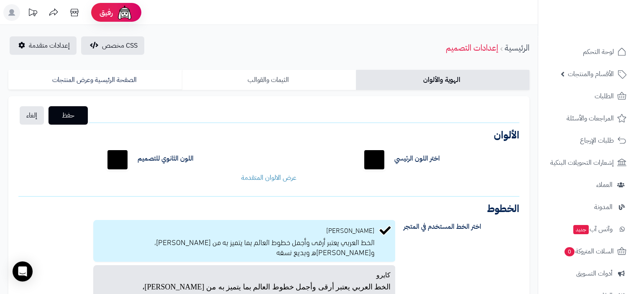
click at [250, 80] on link "الثيمات والقوالب" at bounding box center [269, 80] width 174 height 20
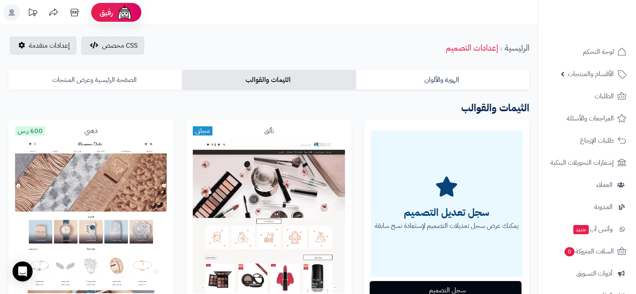
click at [155, 76] on link "الصفحة الرئيسية وعرض المنتجات" at bounding box center [95, 80] width 174 height 20
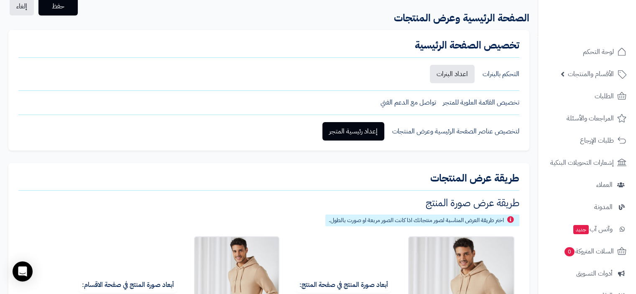
scroll to position [97, 0]
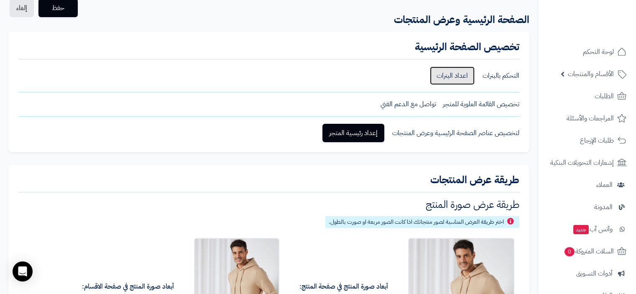
click at [449, 73] on link "اعداد البنرات" at bounding box center [452, 76] width 45 height 18
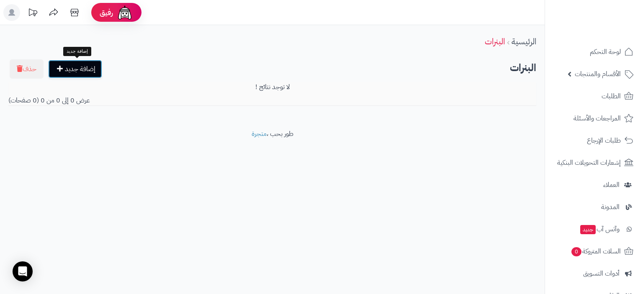
click at [99, 75] on link "إضافة جديد" at bounding box center [75, 69] width 54 height 18
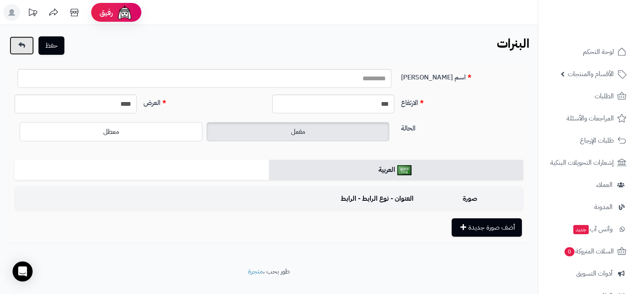
click at [22, 44] on icon at bounding box center [21, 45] width 7 height 7
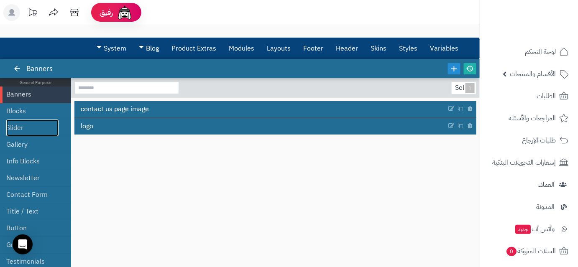
click at [31, 126] on link "Slider" at bounding box center [32, 128] width 52 height 17
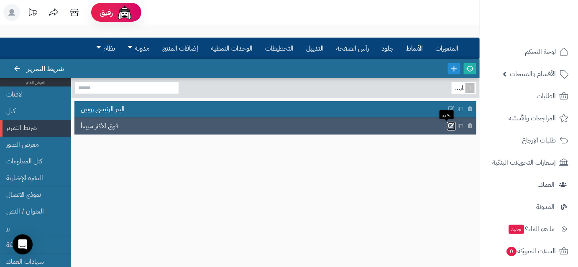
click at [449, 127] on icon at bounding box center [452, 126] width 7 height 7
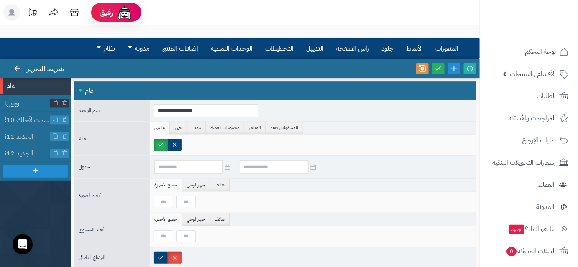
click at [21, 101] on span "روبين" at bounding box center [28, 104] width 44 height 10
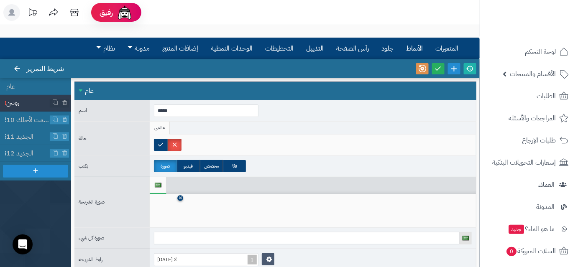
click at [180, 197] on icon at bounding box center [180, 198] width 3 height 5
click at [165, 213] on icon at bounding box center [167, 211] width 27 height 25
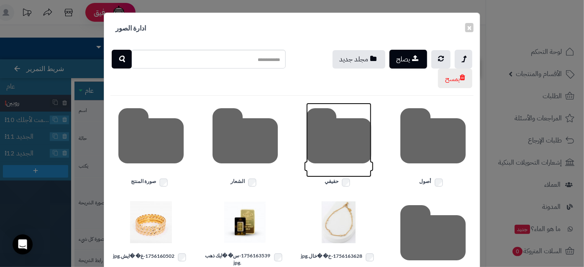
click at [346, 149] on icon at bounding box center [338, 140] width 65 height 74
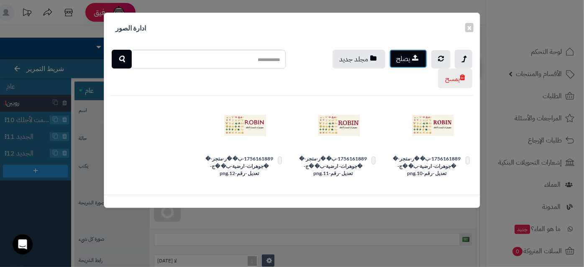
click at [416, 61] on icon "button" at bounding box center [415, 57] width 6 height 7
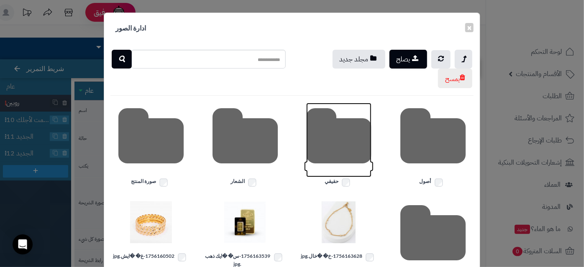
click at [357, 141] on icon at bounding box center [338, 140] width 65 height 74
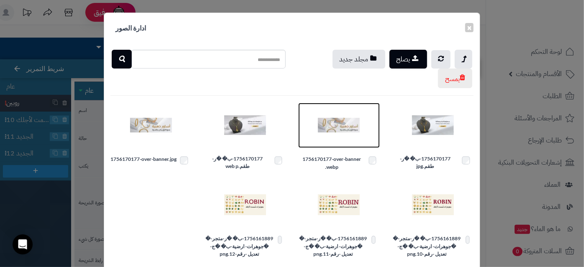
click at [349, 124] on img at bounding box center [339, 126] width 42 height 42
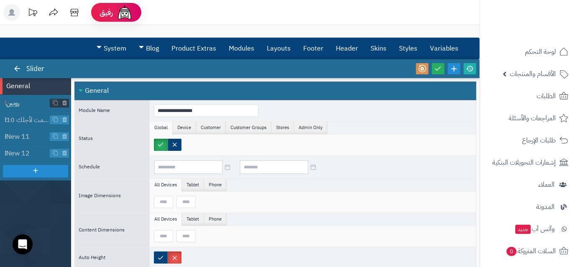
click at [29, 105] on span "روبين" at bounding box center [28, 104] width 44 height 10
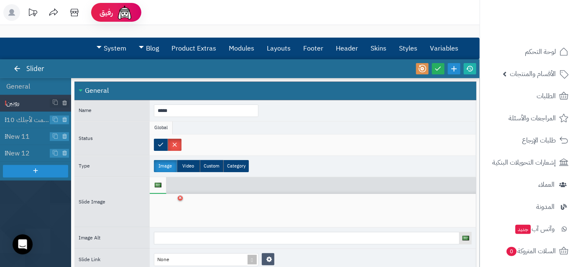
click at [167, 215] on div at bounding box center [167, 210] width 26 height 25
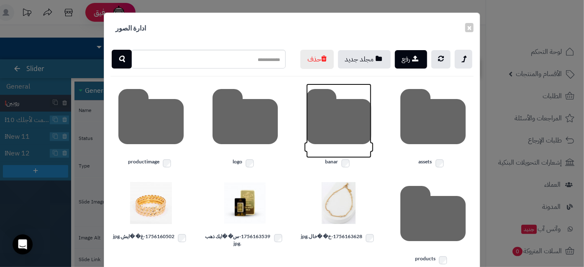
click at [329, 156] on icon at bounding box center [338, 121] width 65 height 74
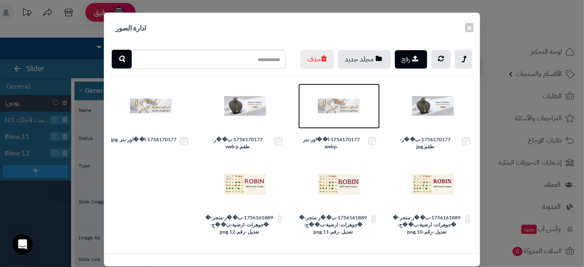
click at [342, 127] on img at bounding box center [339, 106] width 42 height 42
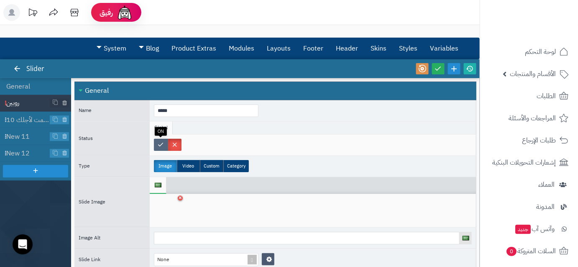
click at [162, 144] on label at bounding box center [161, 145] width 14 height 12
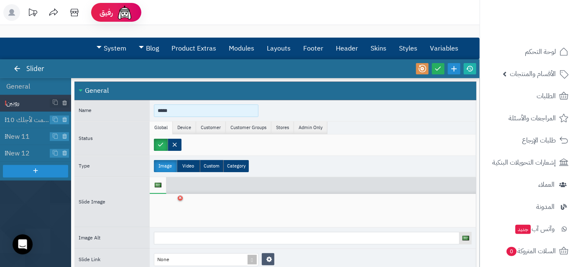
click at [171, 109] on input "*****" at bounding box center [206, 111] width 105 height 13
type input "*****"
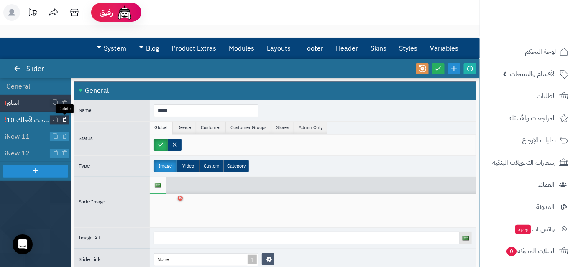
click at [63, 119] on icon at bounding box center [64, 120] width 5 height 7
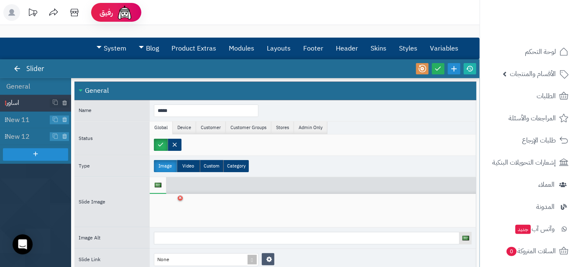
click at [63, 119] on icon at bounding box center [64, 120] width 5 height 7
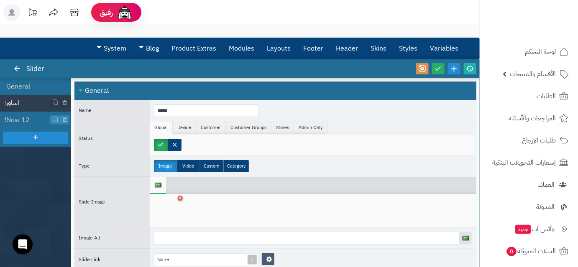
click at [63, 119] on icon at bounding box center [64, 120] width 5 height 7
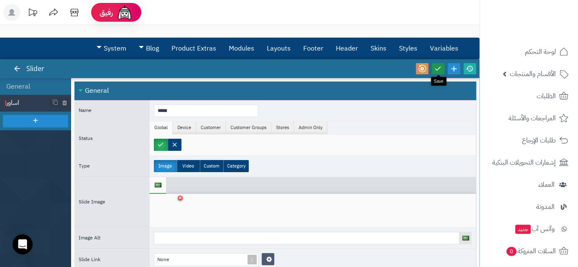
click at [436, 74] on link at bounding box center [438, 68] width 13 height 11
click at [447, 121] on div "Status Global Device Customer Customer Groups Stores Admin Only Params" at bounding box center [275, 138] width 402 height 34
click at [44, 87] on li "General" at bounding box center [35, 86] width 71 height 17
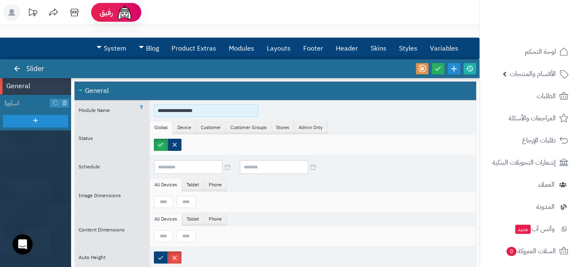
click at [194, 109] on input "**********" at bounding box center [206, 111] width 105 height 13
type input "*******"
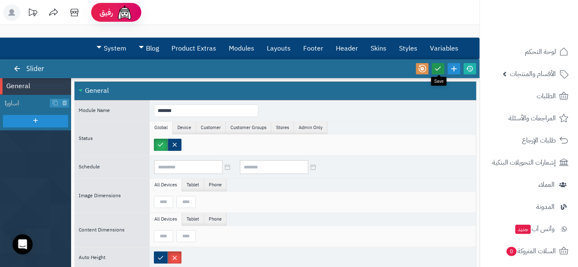
click at [443, 71] on link at bounding box center [438, 68] width 13 height 11
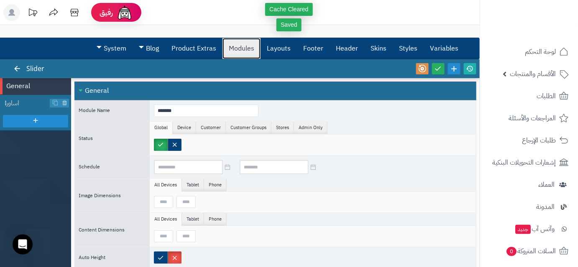
click at [241, 51] on link "Modules" at bounding box center [242, 48] width 38 height 21
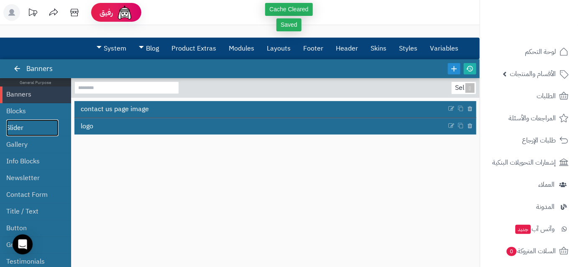
click at [30, 128] on link "Slider" at bounding box center [32, 128] width 52 height 17
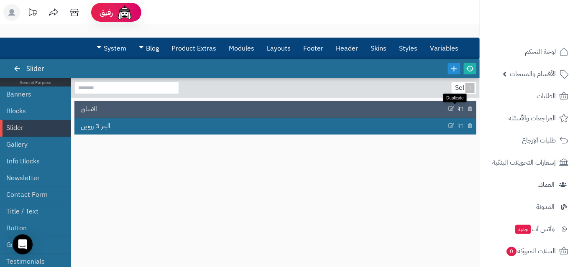
click at [458, 108] on icon at bounding box center [461, 109] width 6 height 6
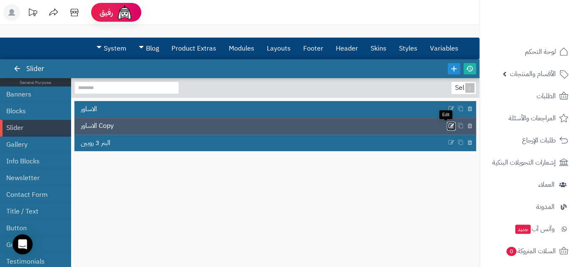
click at [449, 127] on icon at bounding box center [452, 126] width 7 height 7
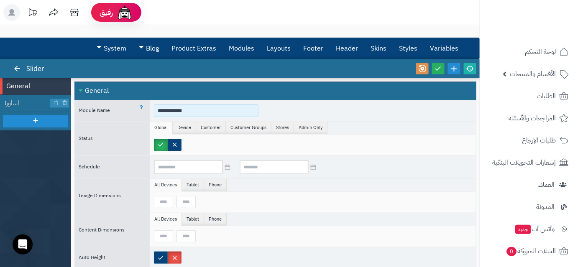
click at [222, 111] on input "**********" at bounding box center [206, 111] width 105 height 13
type input "***"
click at [13, 101] on span "اساور" at bounding box center [28, 104] width 44 height 10
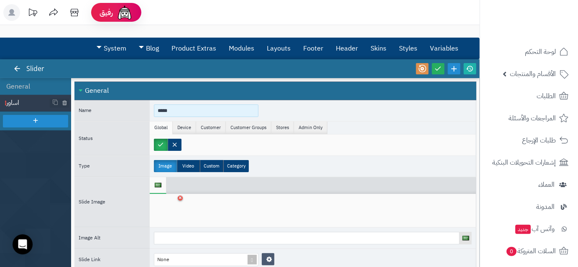
click at [164, 110] on input "*****" at bounding box center [206, 111] width 105 height 13
type input "***"
click at [163, 216] on div at bounding box center [167, 210] width 26 height 25
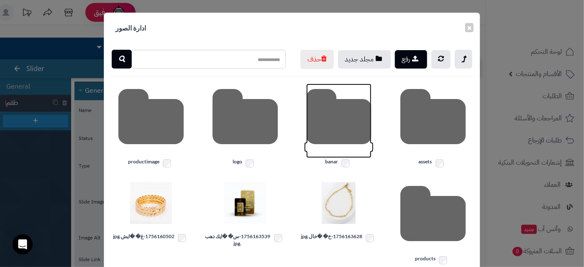
click at [330, 134] on icon at bounding box center [338, 121] width 65 height 74
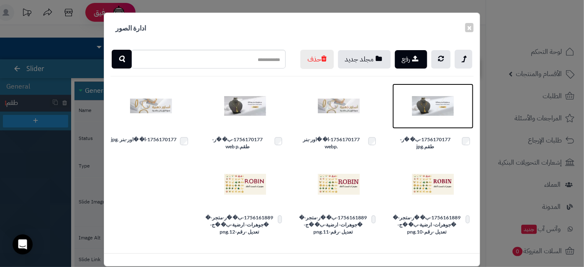
click at [423, 127] on img at bounding box center [433, 106] width 42 height 42
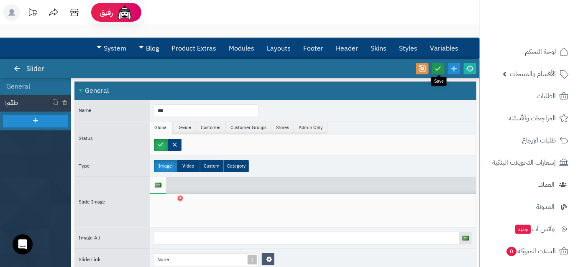
click at [439, 73] on link at bounding box center [438, 68] width 13 height 11
click at [19, 70] on icon at bounding box center [17, 69] width 8 height 8
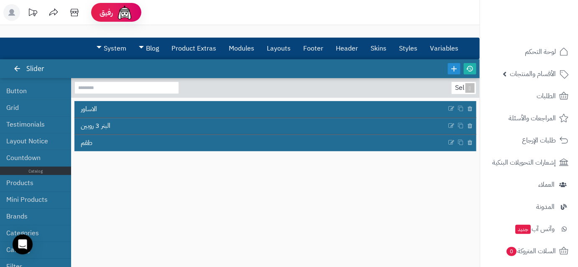
scroll to position [139, 0]
drag, startPoint x: 77, startPoint y: 174, endPoint x: 167, endPoint y: 197, distance: 92.6
click at [167, 197] on div "Select... الاساور البنر 3 روبين طقم" at bounding box center [275, 169] width 402 height 174
click at [27, 66] on div "Slider" at bounding box center [34, 68] width 38 height 19
click at [19, 68] on icon at bounding box center [17, 69] width 8 height 8
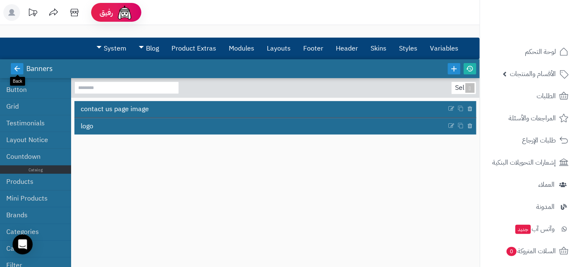
click at [19, 68] on icon at bounding box center [17, 69] width 8 height 8
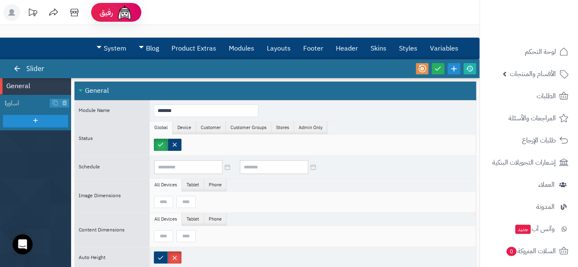
click at [19, 68] on icon at bounding box center [17, 69] width 8 height 8
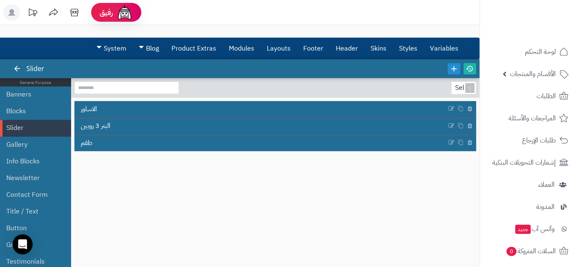
click at [19, 68] on icon at bounding box center [17, 69] width 8 height 8
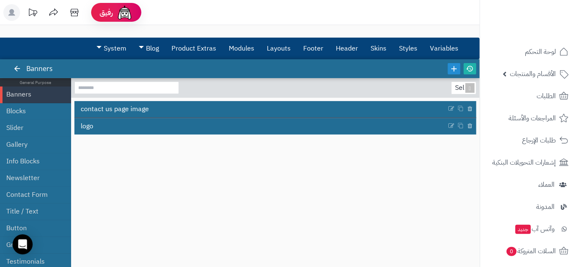
click at [19, 68] on icon at bounding box center [17, 69] width 8 height 8
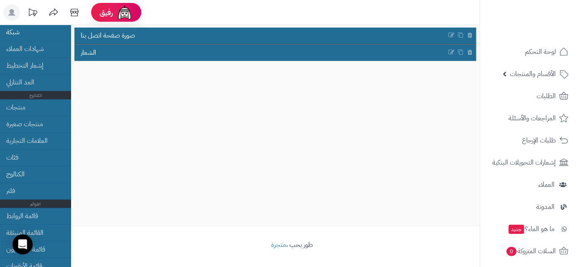
scroll to position [144, 0]
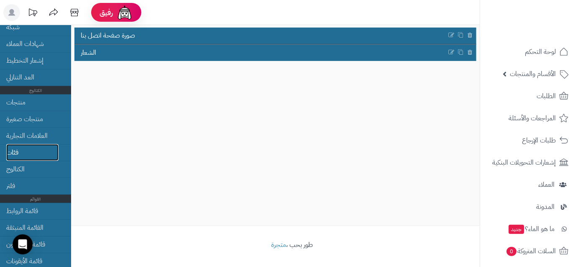
click at [44, 149] on link "فئات" at bounding box center [32, 152] width 52 height 17
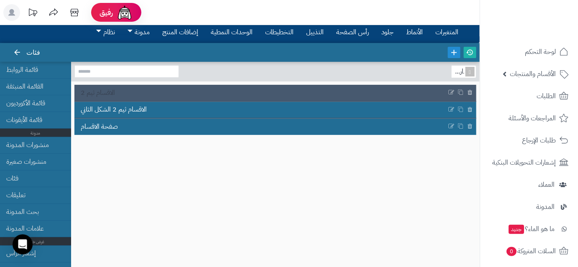
scroll to position [347, 0]
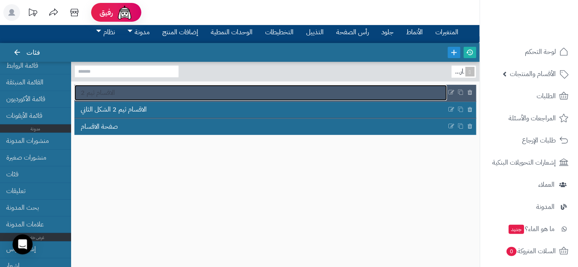
click at [374, 90] on link "الاقسام ثيم 2" at bounding box center [260, 93] width 373 height 16
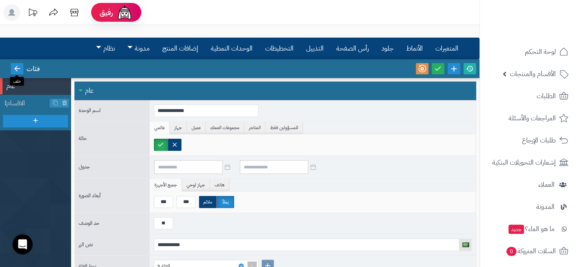
click at [19, 70] on icon at bounding box center [17, 69] width 8 height 8
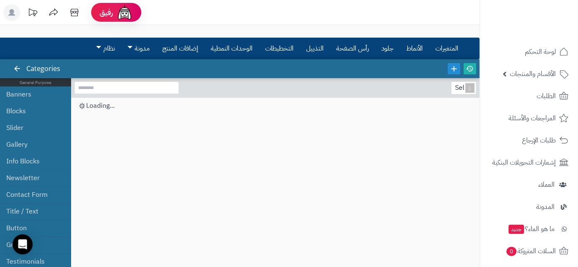
scroll to position [16, 0]
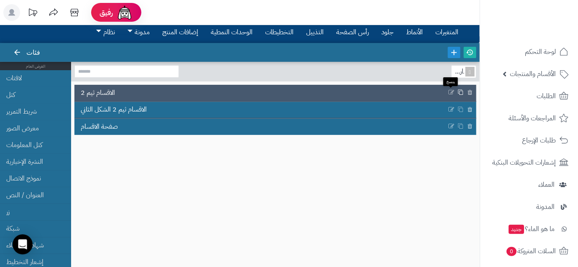
click at [458, 95] on icon at bounding box center [461, 93] width 6 height 6
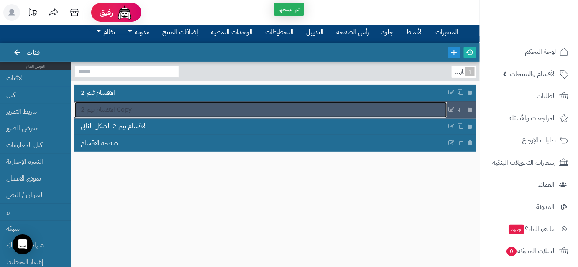
click at [291, 107] on link "الاقسام ثيم 2 Copy" at bounding box center [260, 110] width 373 height 16
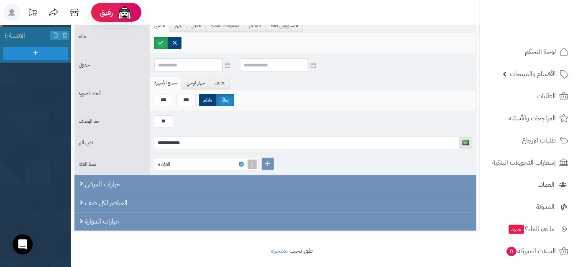
scroll to position [74, 0]
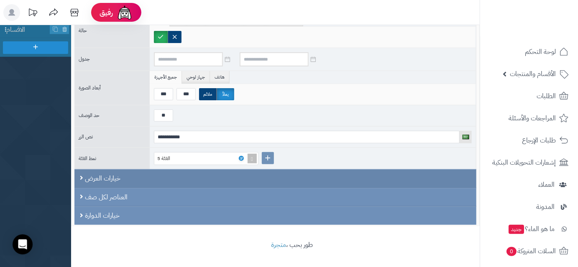
click at [141, 176] on div "خيارات العرض" at bounding box center [275, 178] width 402 height 19
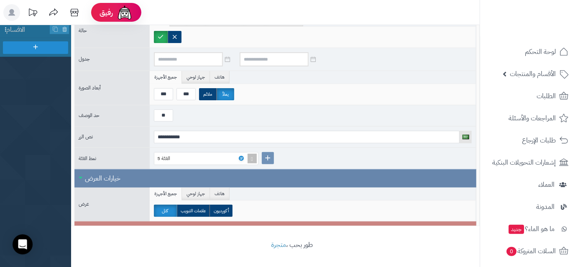
click at [141, 176] on div "خيارات العرض" at bounding box center [275, 178] width 402 height 18
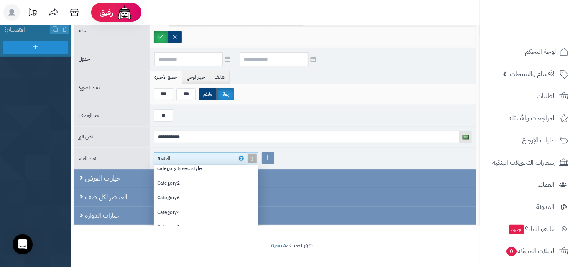
scroll to position [78, 99]
click at [214, 157] on div "الفئة 5" at bounding box center [202, 159] width 91 height 12
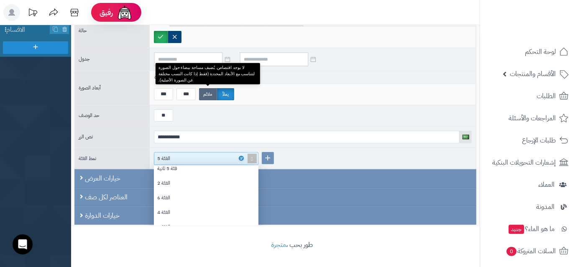
click at [205, 91] on font "ملائم" at bounding box center [207, 94] width 9 height 7
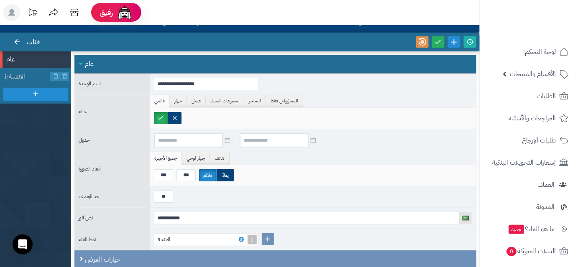
scroll to position [0, 0]
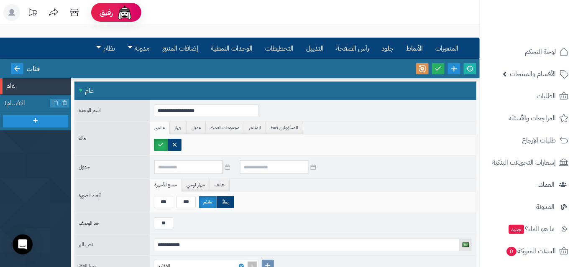
click at [16, 69] on icon at bounding box center [17, 69] width 8 height 8
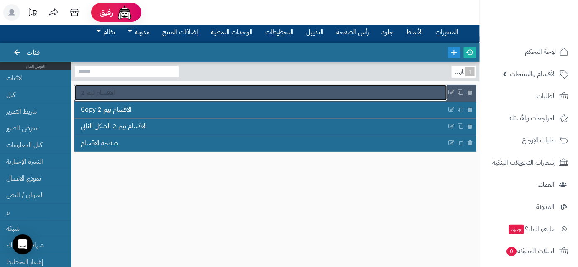
click at [131, 95] on link "الاقسام ثيم 2" at bounding box center [260, 93] width 373 height 16
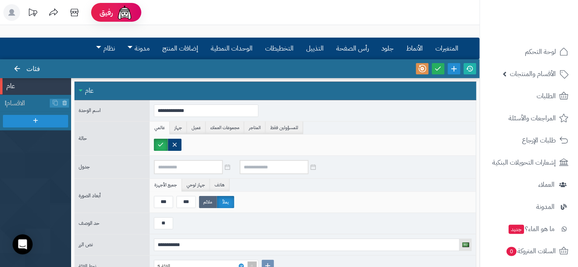
click at [209, 204] on font "ملائم" at bounding box center [207, 202] width 9 height 7
click at [440, 69] on icon at bounding box center [439, 69] width 8 height 8
click at [468, 65] on icon at bounding box center [471, 69] width 8 height 8
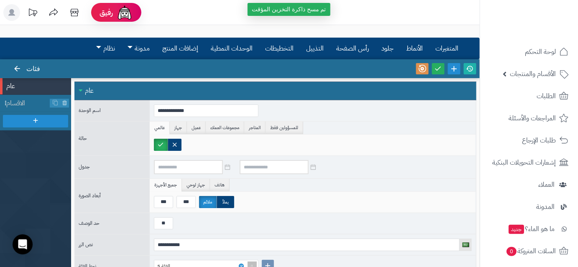
click at [310, 11] on font "تم مسح ذاكرة التخزين المؤقت" at bounding box center [289, 9] width 74 height 7
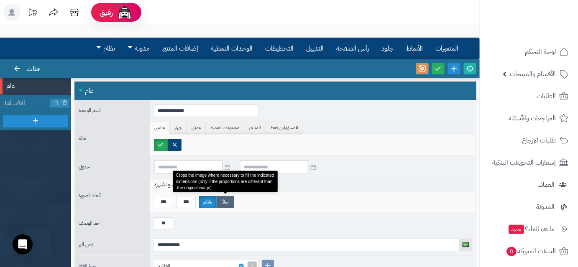
click at [224, 204] on font "يملأ" at bounding box center [226, 202] width 6 height 7
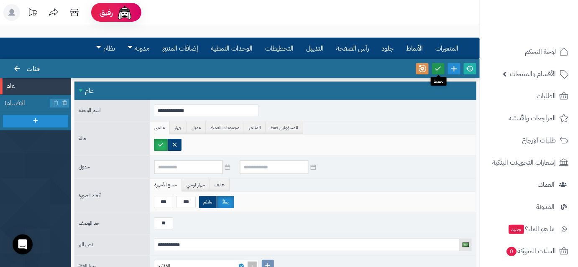
click at [434, 68] on link at bounding box center [438, 68] width 13 height 11
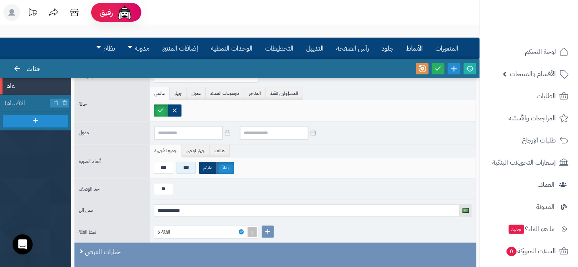
scroll to position [34, 0]
click at [191, 150] on font "جهاز لوحي" at bounding box center [196, 151] width 18 height 7
click at [220, 152] on font "هاتف" at bounding box center [220, 151] width 10 height 7
click at [192, 152] on font "جهاز لوحي" at bounding box center [196, 151] width 18 height 7
click at [172, 151] on font "جميع الأجهزة" at bounding box center [165, 151] width 23 height 7
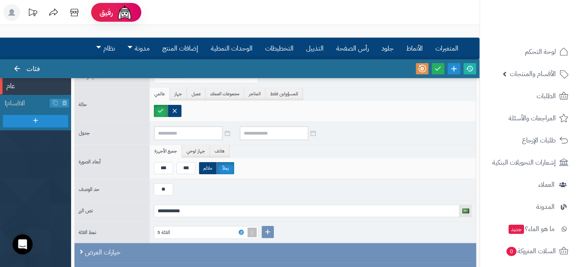
click at [135, 160] on div "أبعاد الصورة" at bounding box center [109, 162] width 71 height 10
click at [200, 152] on font "جهاز لوحي" at bounding box center [196, 151] width 18 height 7
click at [222, 151] on font "هاتف" at bounding box center [220, 151] width 10 height 7
click at [169, 152] on font "جميع الأجهزة" at bounding box center [165, 151] width 23 height 7
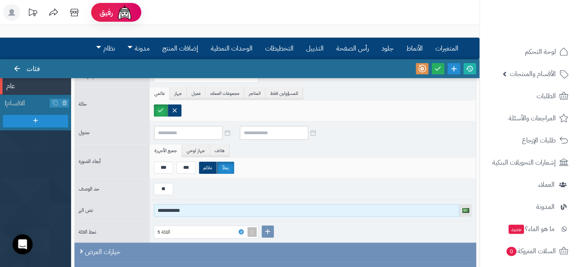
click at [182, 208] on input "**********" at bounding box center [307, 211] width 306 height 13
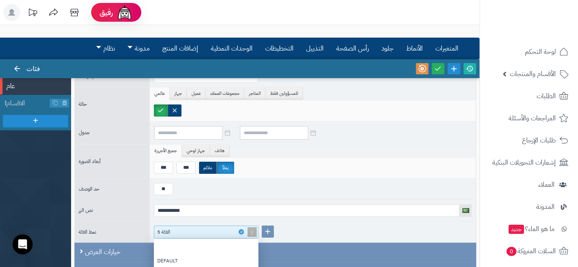
click at [250, 231] on div "الفئة 5 DEFAULT category 5 sec style Category2 Category6 Category4 Category3 Ca…" at bounding box center [206, 232] width 105 height 13
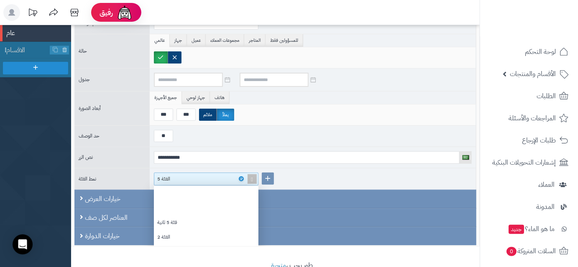
scroll to position [77, 0]
click at [227, 245] on div "Category page theme 2" at bounding box center [206, 248] width 105 height 15
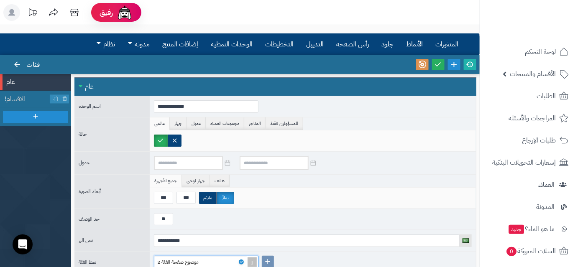
scroll to position [0, 0]
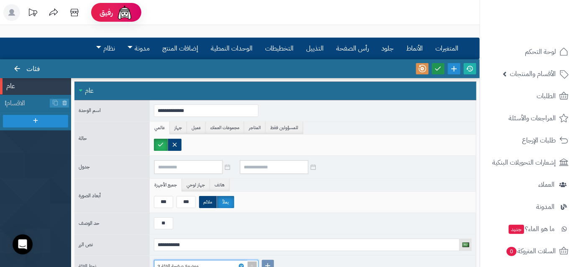
click at [441, 69] on icon at bounding box center [439, 69] width 8 height 8
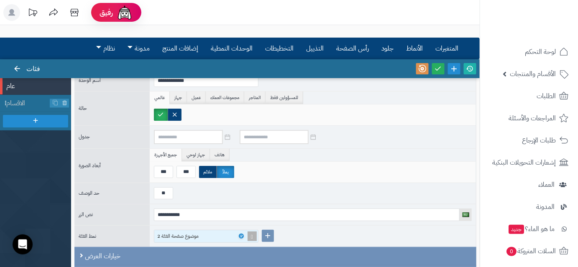
scroll to position [57, 0]
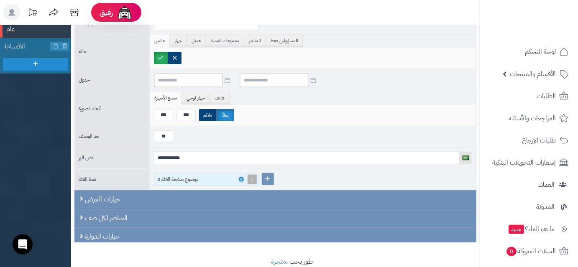
click at [254, 186] on div "موضوع صفحة الفئة 2" at bounding box center [206, 179] width 105 height 13
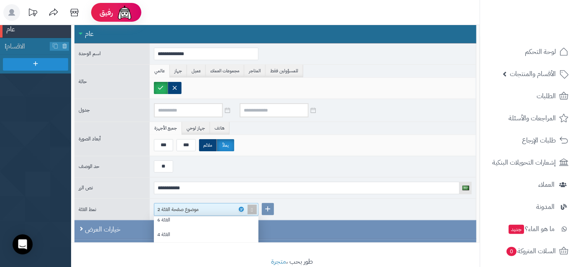
scroll to position [55, 0]
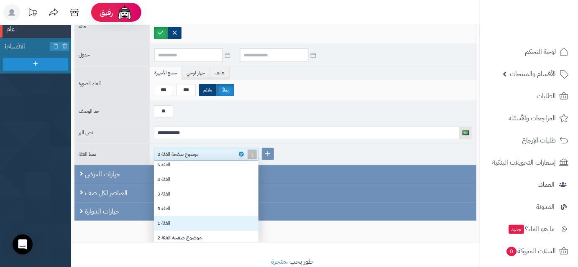
click at [212, 217] on div "الفئة 1" at bounding box center [206, 223] width 105 height 15
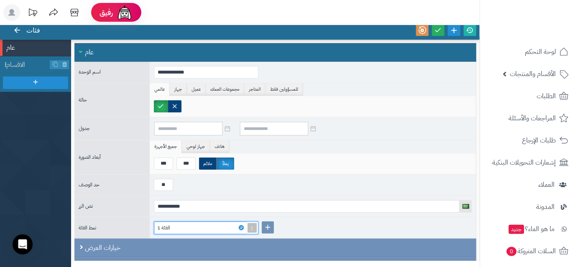
scroll to position [33, 0]
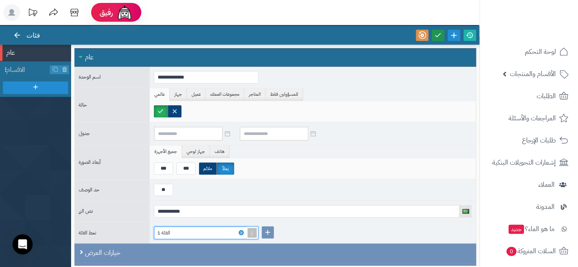
click at [440, 38] on icon at bounding box center [439, 35] width 8 height 8
click at [252, 231] on div "رفيق ! الطلبات معالجة مكتمل إرجاع المنتجات العملاء المتواجدون الان 1 عملاء منتظ…" at bounding box center [289, 137] width 578 height 341
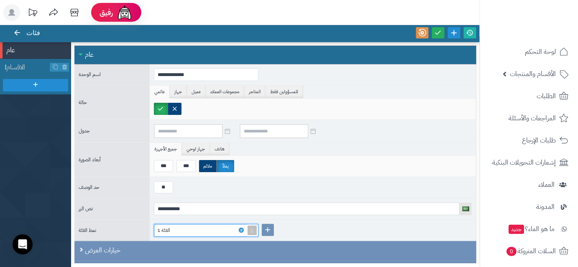
scroll to position [37, 0]
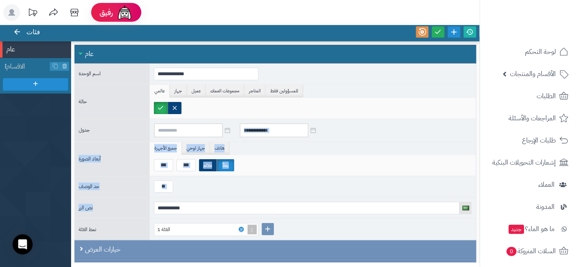
drag, startPoint x: 318, startPoint y: 143, endPoint x: 333, endPoint y: 113, distance: 33.7
click at [333, 113] on div "**********" at bounding box center [275, 180] width 402 height 233
click at [299, 198] on div "**********" at bounding box center [313, 208] width 326 height 21
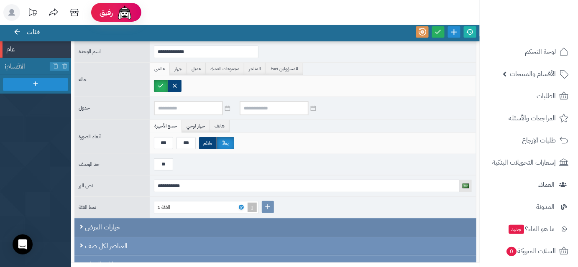
scroll to position [34, 0]
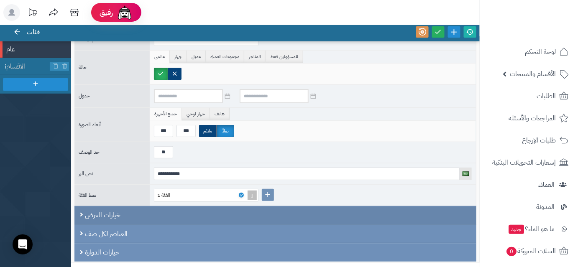
click at [166, 210] on div "خيارات العرض" at bounding box center [275, 215] width 402 height 19
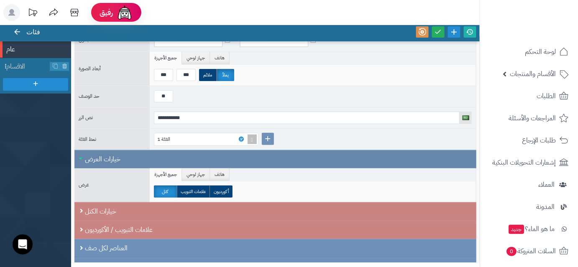
scroll to position [104, 0]
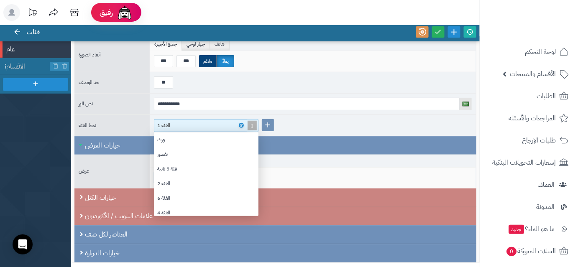
click at [253, 123] on span at bounding box center [252, 126] width 12 height 12
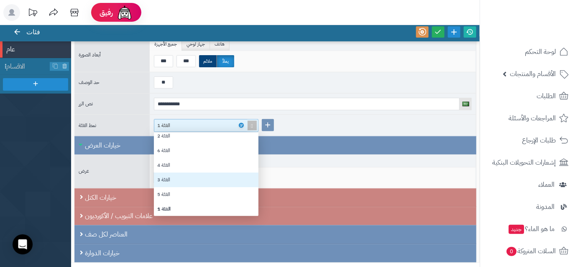
click at [181, 177] on div "الفئة 3" at bounding box center [206, 180] width 105 height 15
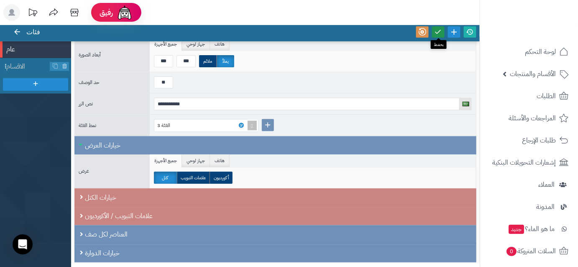
click at [439, 32] on icon at bounding box center [439, 32] width 8 height 8
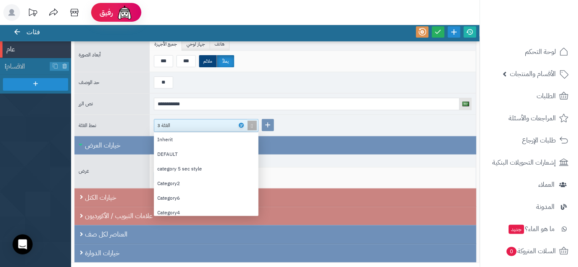
click at [251, 123] on span at bounding box center [252, 126] width 12 height 12
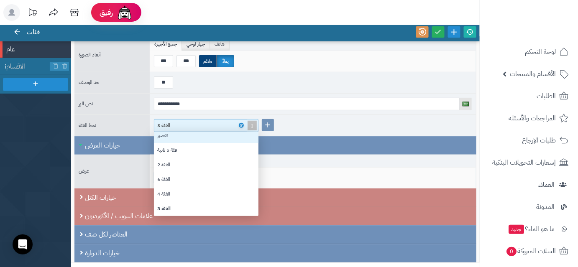
scroll to position [14, 0]
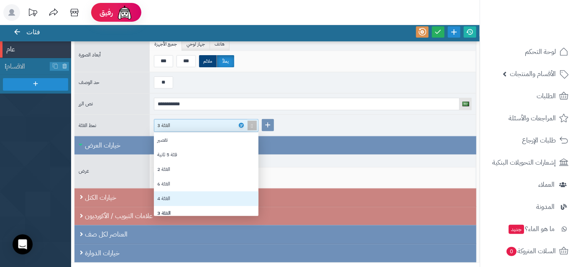
click at [174, 192] on div "الفئة 4" at bounding box center [206, 199] width 105 height 15
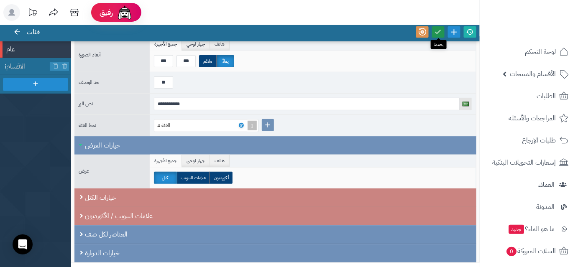
click at [444, 31] on link at bounding box center [438, 31] width 13 height 11
click at [471, 31] on icon at bounding box center [471, 32] width 8 height 8
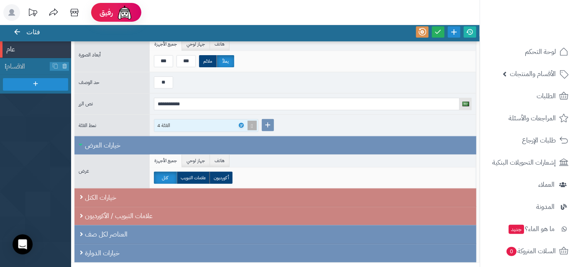
click at [248, 122] on span at bounding box center [252, 126] width 12 height 12
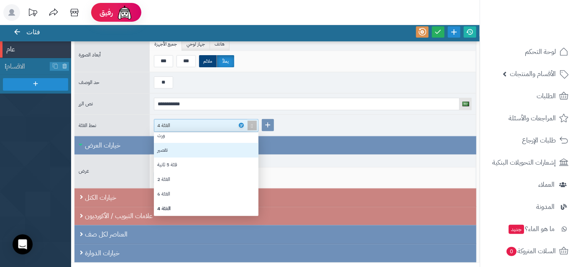
scroll to position [0, 0]
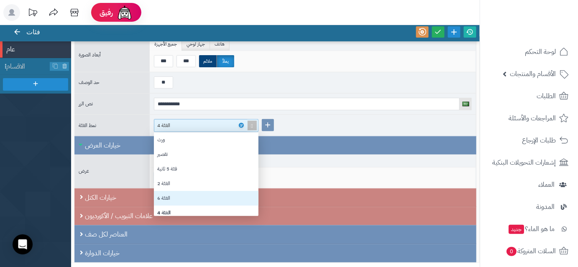
click at [196, 191] on div "الفئة 6" at bounding box center [206, 198] width 105 height 15
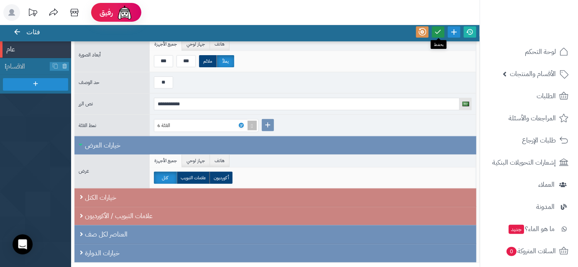
click at [441, 36] on link at bounding box center [438, 31] width 13 height 11
click at [474, 33] on icon at bounding box center [471, 32] width 8 height 8
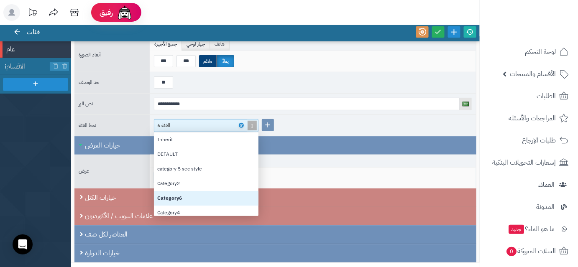
click at [251, 126] on span at bounding box center [252, 126] width 12 height 12
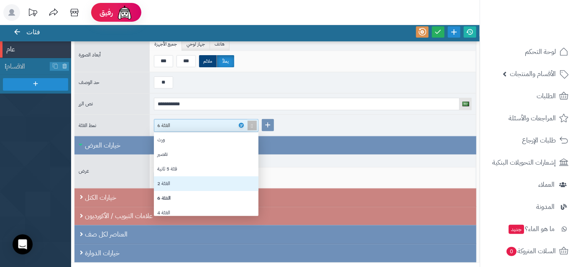
click at [198, 177] on div "الفئة 2" at bounding box center [206, 184] width 105 height 15
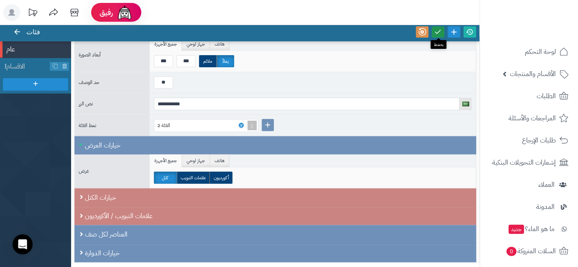
click at [441, 35] on link at bounding box center [438, 31] width 13 height 11
click at [469, 32] on icon at bounding box center [471, 32] width 8 height 8
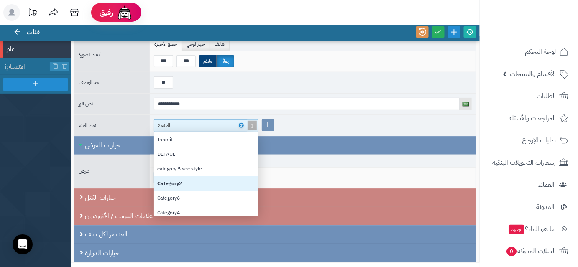
click at [254, 120] on span at bounding box center [252, 126] width 12 height 12
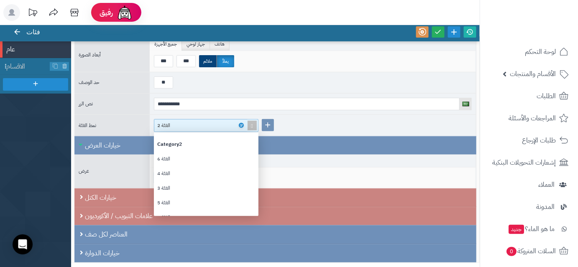
scroll to position [0, 0]
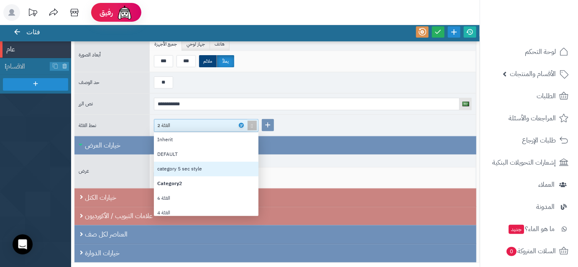
click at [211, 168] on div "category 5 sec style" at bounding box center [206, 169] width 105 height 15
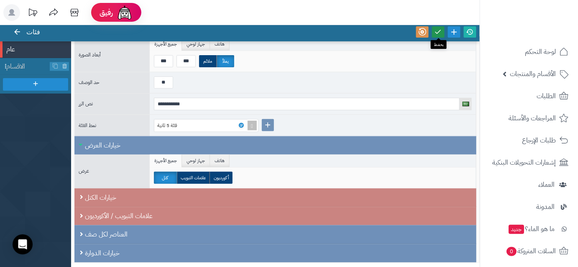
click at [438, 32] on icon at bounding box center [439, 32] width 8 height 8
click at [472, 32] on icon at bounding box center [471, 32] width 8 height 8
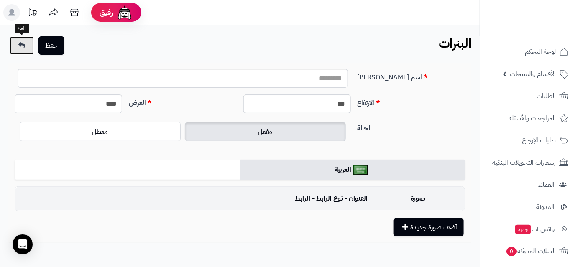
click at [18, 49] on link at bounding box center [22, 45] width 24 height 18
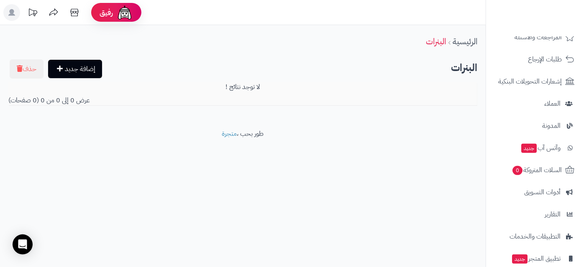
scroll to position [137, 0]
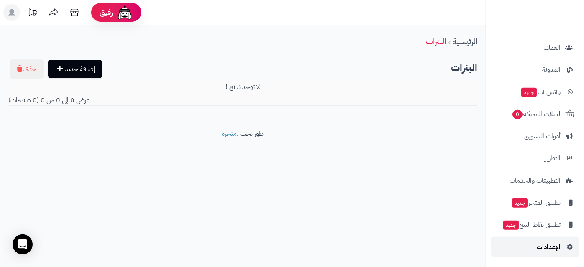
click at [558, 248] on span "الإعدادات" at bounding box center [549, 247] width 24 height 12
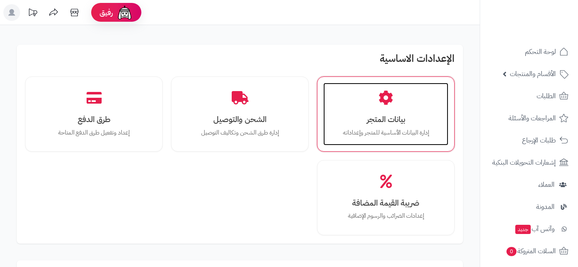
click at [402, 119] on h3 "بيانات المتجر" at bounding box center [386, 119] width 108 height 9
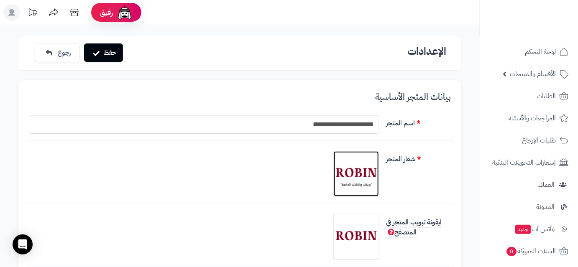
click at [363, 179] on img at bounding box center [357, 174] width 42 height 42
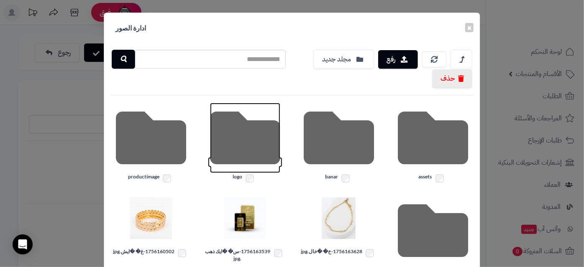
click at [253, 149] on icon at bounding box center [245, 138] width 70 height 70
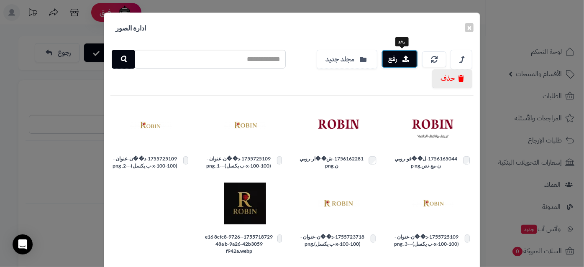
click at [398, 58] on button "رفع" at bounding box center [400, 59] width 36 height 18
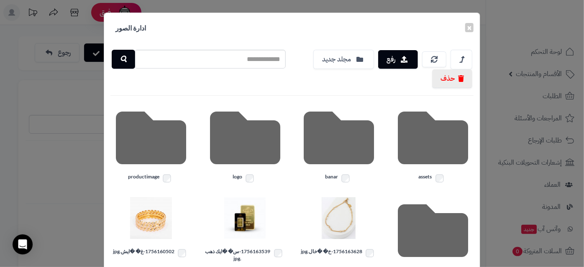
click at [103, 112] on div "× ادارة الصور رفع مجلد جديد حذف assets banar logo productimage products 1756163…" at bounding box center [292, 133] width 584 height 267
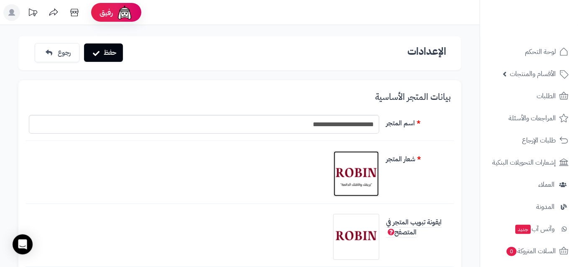
click at [350, 172] on img at bounding box center [357, 174] width 42 height 42
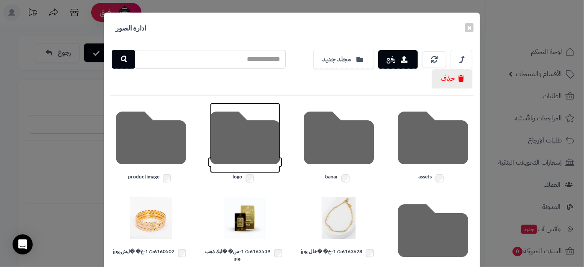
click at [280, 136] on icon at bounding box center [245, 138] width 70 height 70
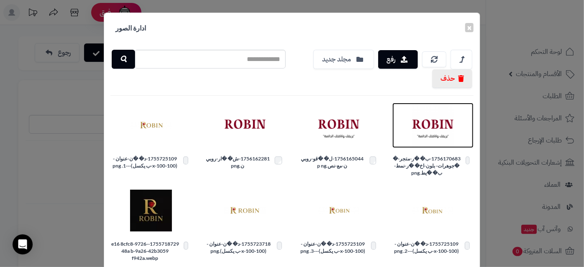
click at [426, 136] on img at bounding box center [433, 126] width 42 height 42
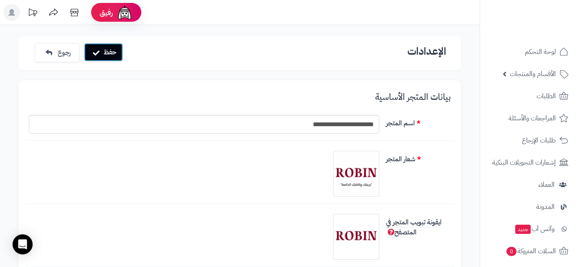
click at [108, 51] on button "حفظ" at bounding box center [103, 52] width 39 height 18
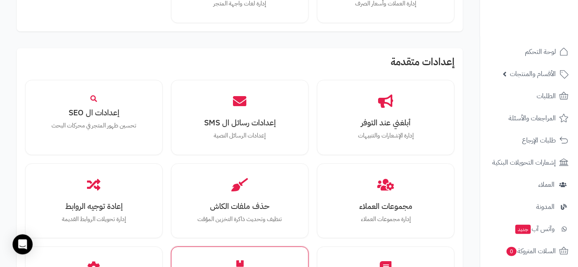
scroll to position [840, 0]
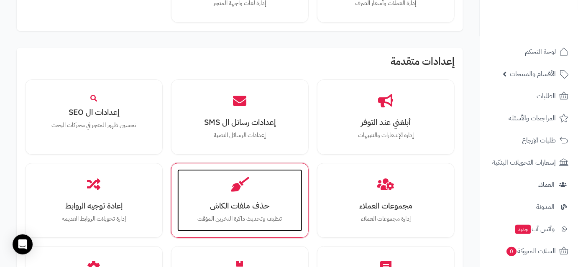
click at [249, 211] on div "حذف ملفات الكاش تنظيف وتحديث ذاكرة التخزين المؤقت" at bounding box center [239, 200] width 125 height 63
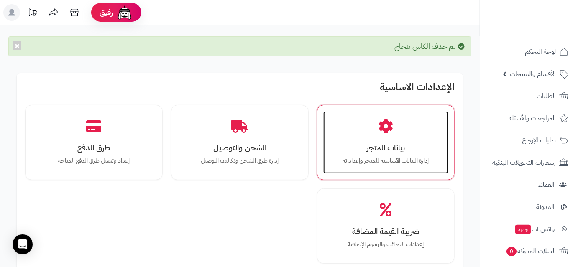
click at [374, 140] on div "بيانات المتجر إدارة البيانات الأساسية للمتجر وإعداداته" at bounding box center [385, 142] width 125 height 63
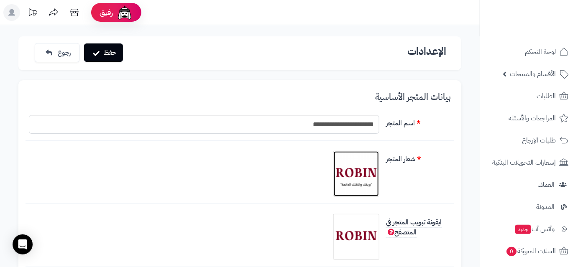
click at [362, 174] on img at bounding box center [357, 174] width 42 height 42
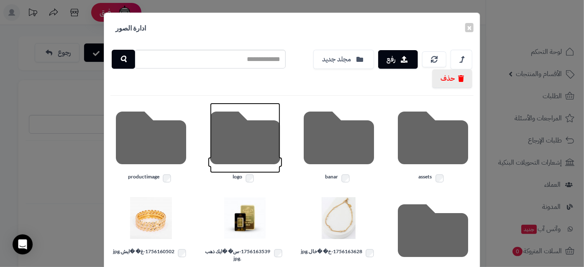
click at [230, 140] on icon at bounding box center [245, 138] width 70 height 70
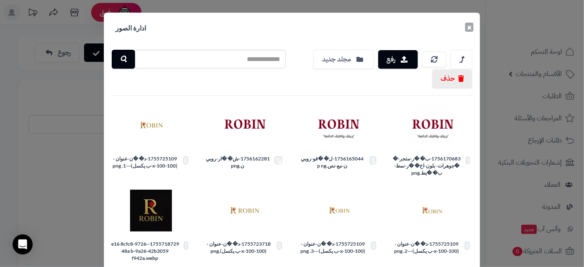
click at [472, 26] on button "×" at bounding box center [469, 27] width 8 height 9
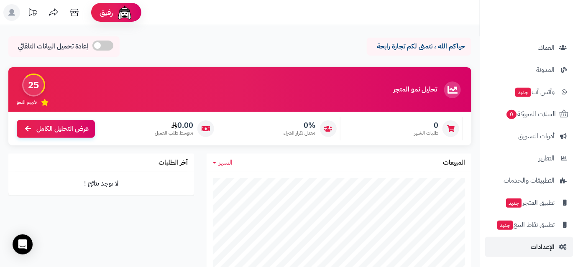
scroll to position [498, 0]
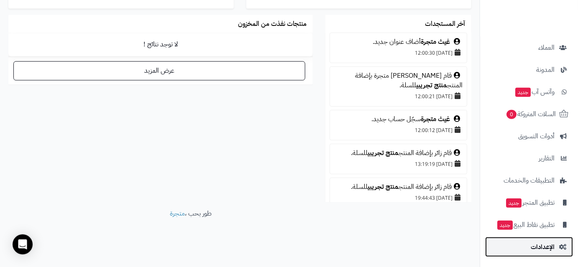
click at [536, 244] on span "الإعدادات" at bounding box center [543, 247] width 24 height 12
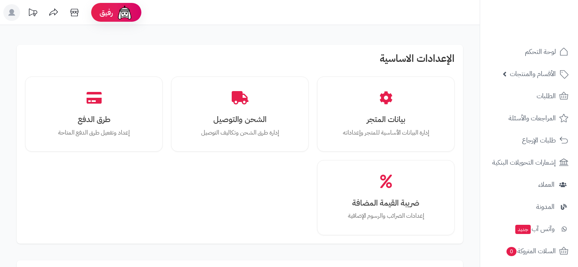
click at [410, 134] on p "إدارة البيانات الأساسية للمتجر وإعداداته" at bounding box center [386, 132] width 108 height 9
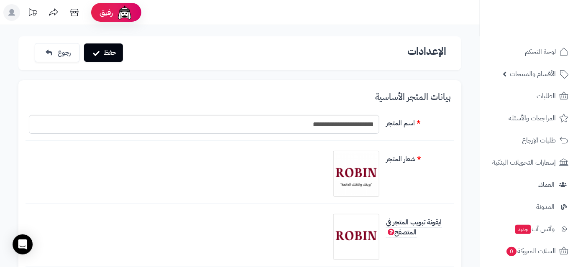
click at [353, 172] on img at bounding box center [357, 174] width 42 height 42
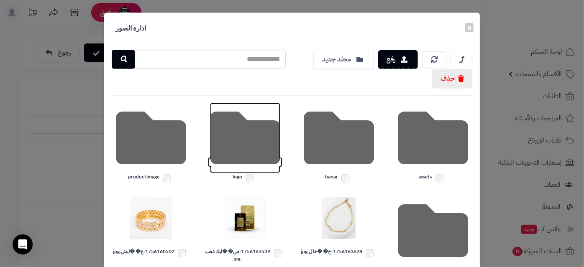
click at [273, 146] on icon at bounding box center [245, 138] width 70 height 70
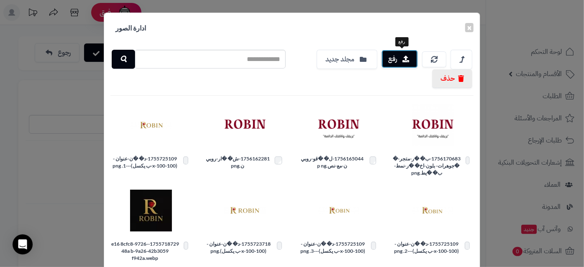
click at [408, 56] on icon "button" at bounding box center [406, 59] width 7 height 7
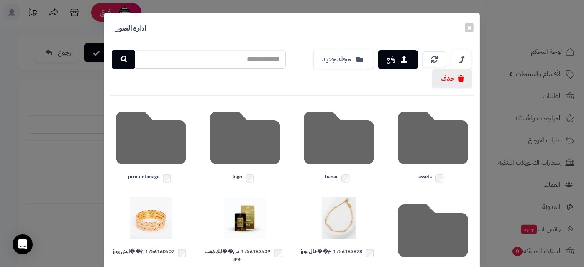
click at [66, 115] on div "× ادارة الصور رفع مجلد جديد حذف assets banar logo productimage products 1756163…" at bounding box center [292, 133] width 584 height 267
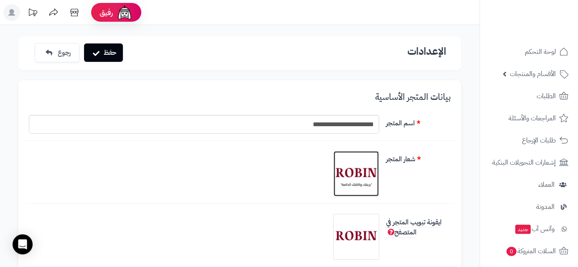
click at [350, 168] on img at bounding box center [357, 174] width 42 height 42
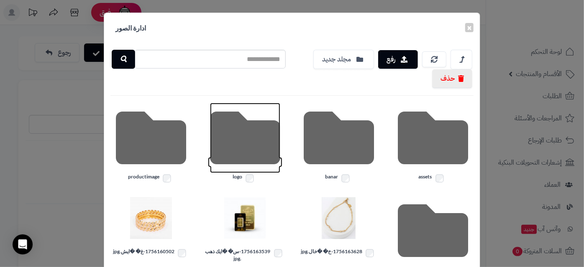
click at [259, 139] on icon at bounding box center [245, 138] width 70 height 70
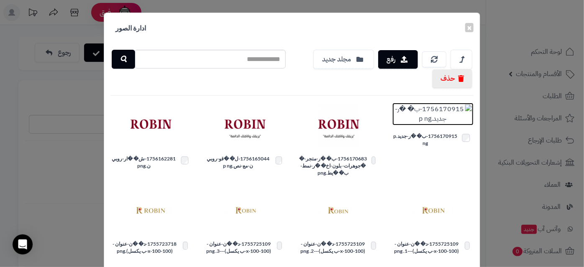
click at [420, 116] on img at bounding box center [433, 114] width 78 height 19
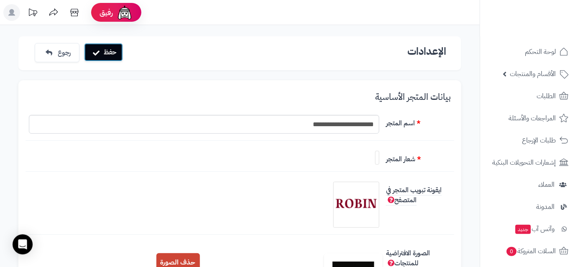
click at [112, 58] on button "حفظ" at bounding box center [103, 52] width 39 height 18
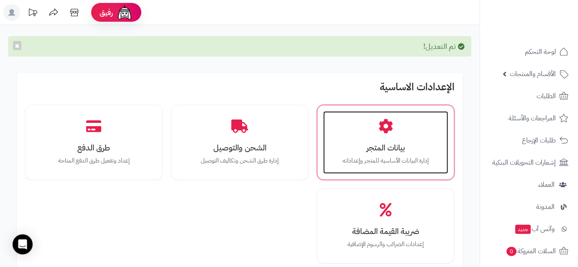
click at [347, 144] on h3 "بيانات المتجر" at bounding box center [386, 148] width 108 height 9
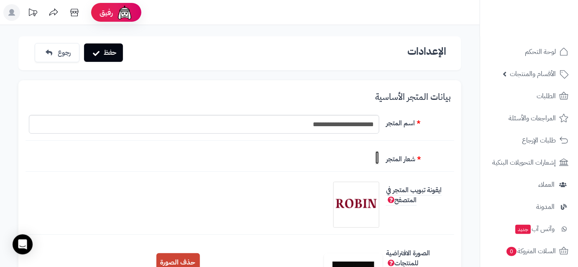
click at [377, 158] on img at bounding box center [377, 158] width 0 height 0
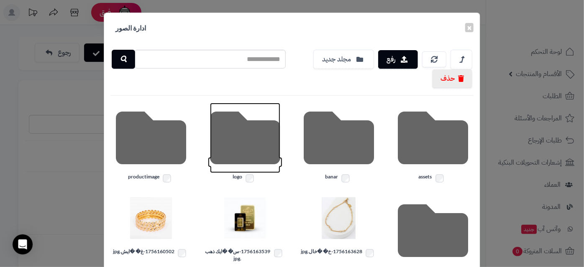
click at [249, 139] on icon at bounding box center [245, 138] width 70 height 70
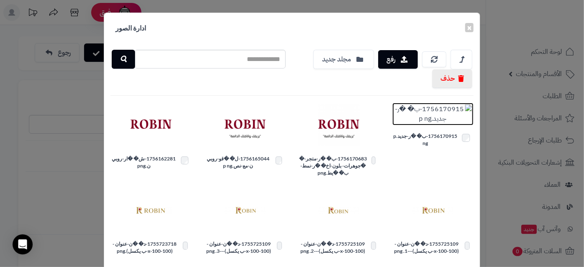
click at [426, 124] on img at bounding box center [433, 114] width 78 height 19
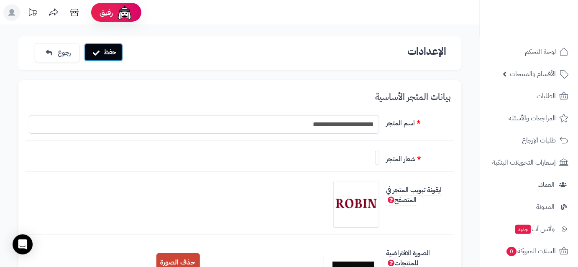
click at [119, 58] on button "حفظ" at bounding box center [103, 52] width 39 height 18
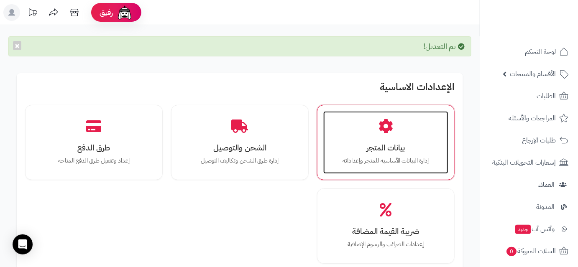
click at [389, 132] on icon at bounding box center [386, 126] width 15 height 15
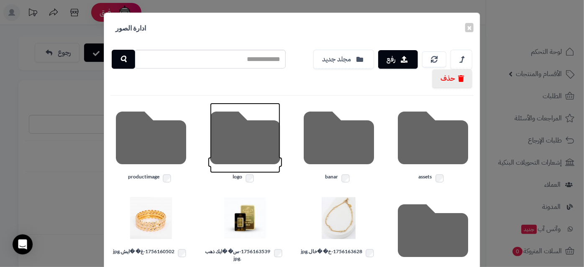
click at [279, 147] on icon at bounding box center [245, 138] width 70 height 70
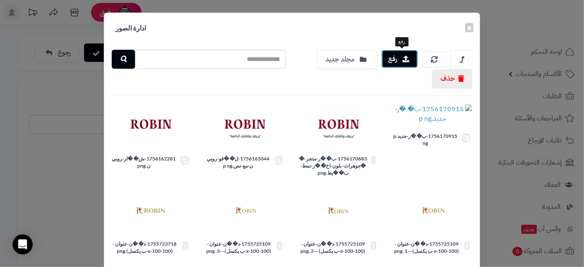
click at [409, 61] on icon "button" at bounding box center [406, 59] width 7 height 7
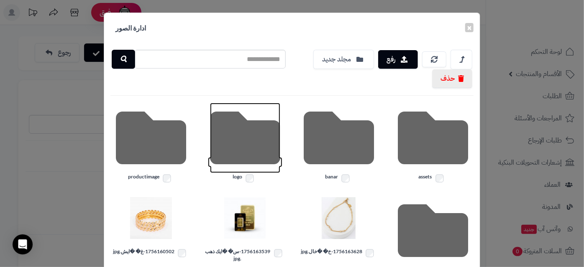
click at [272, 128] on icon at bounding box center [245, 138] width 70 height 70
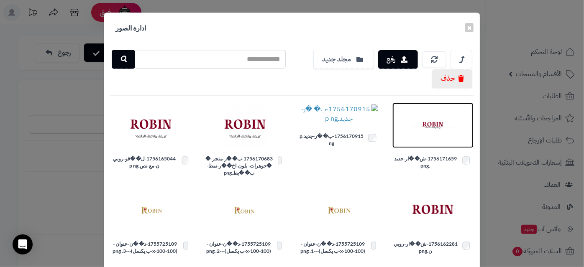
click at [433, 130] on img at bounding box center [433, 126] width 42 height 42
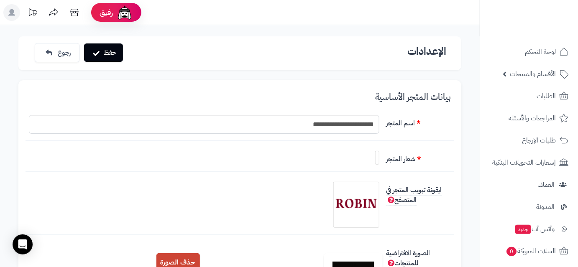
click at [377, 158] on img at bounding box center [377, 158] width 0 height 0
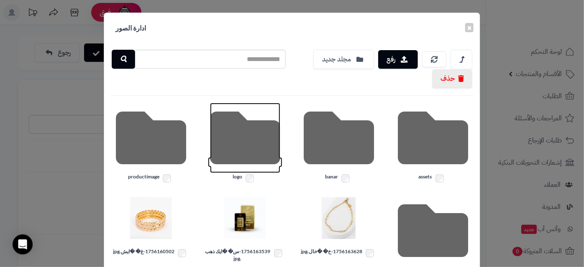
click at [263, 142] on icon at bounding box center [245, 138] width 70 height 70
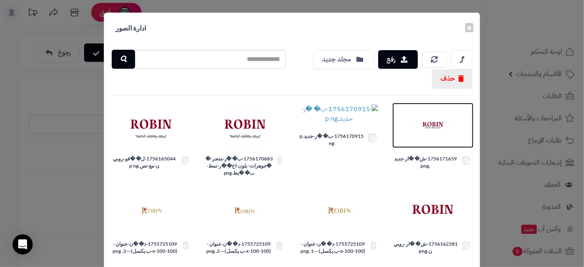
click at [431, 123] on img at bounding box center [433, 126] width 42 height 42
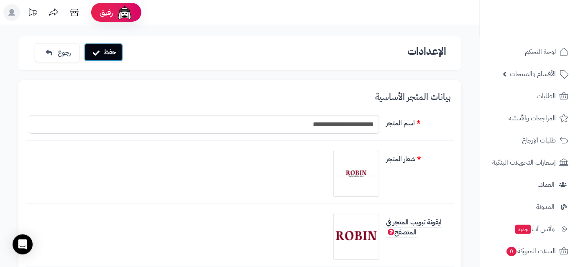
click at [117, 54] on button "حفظ" at bounding box center [103, 52] width 39 height 18
